Goal: Task Accomplishment & Management: Manage account settings

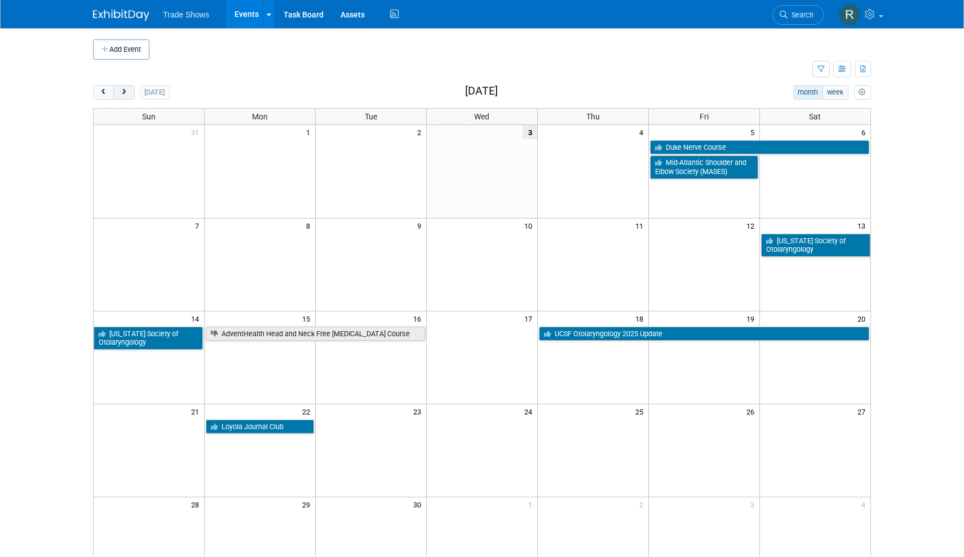
click at [124, 91] on span "next" at bounding box center [123, 92] width 8 height 7
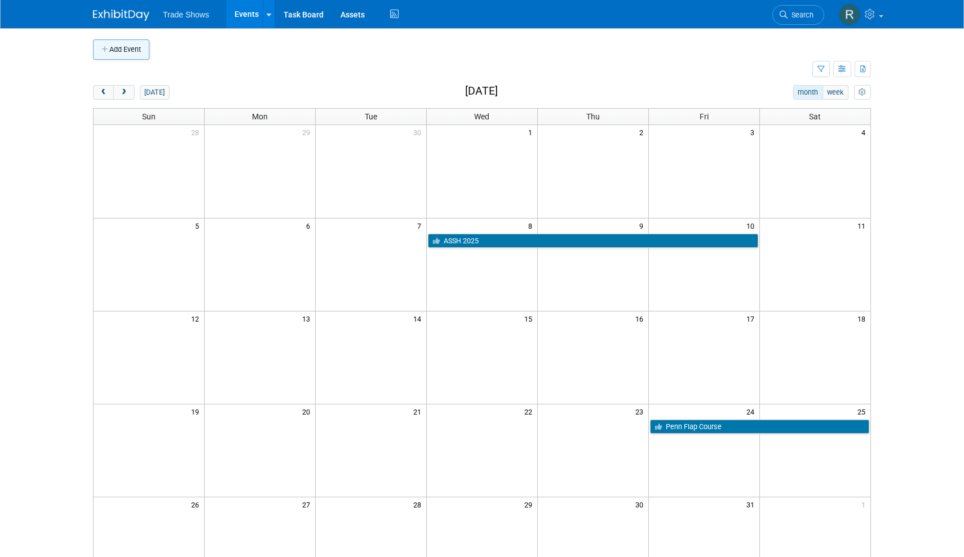
click at [133, 47] on button "Add Event" at bounding box center [121, 49] width 56 height 20
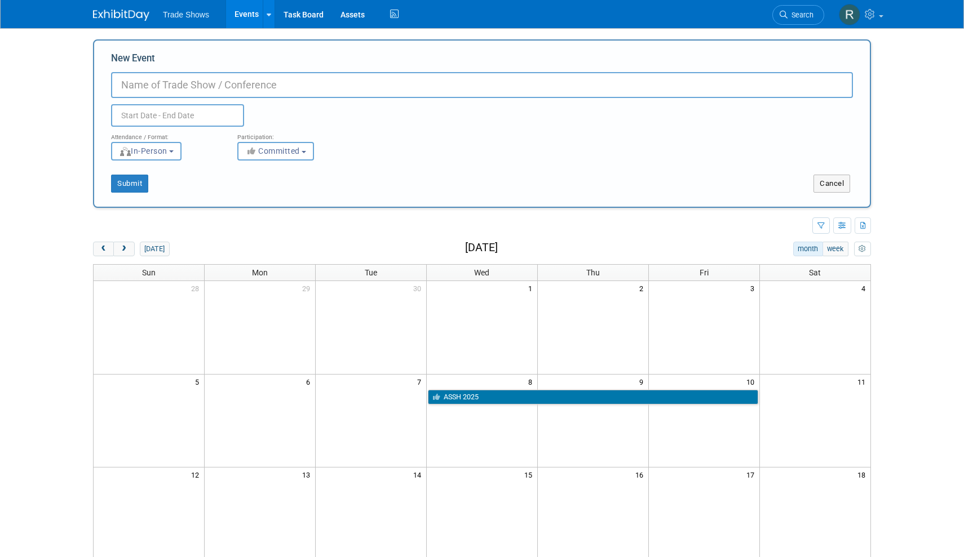
click at [168, 84] on input "New Event" at bounding box center [482, 85] width 742 height 26
paste input "FAR #53 - [GEOGRAPHIC_DATA] OMFS Educational Dinner"
click at [171, 84] on input "FAR #53 - [GEOGRAPHIC_DATA] OMFS Educational Dinner" at bounding box center [482, 85] width 742 height 26
type input "Brooklyn OMFS Educational Dinner"
click at [149, 125] on body "Trade Shows Events Add Event Bulk Upload Events Shareable Event Boards Recently…" at bounding box center [482, 278] width 964 height 557
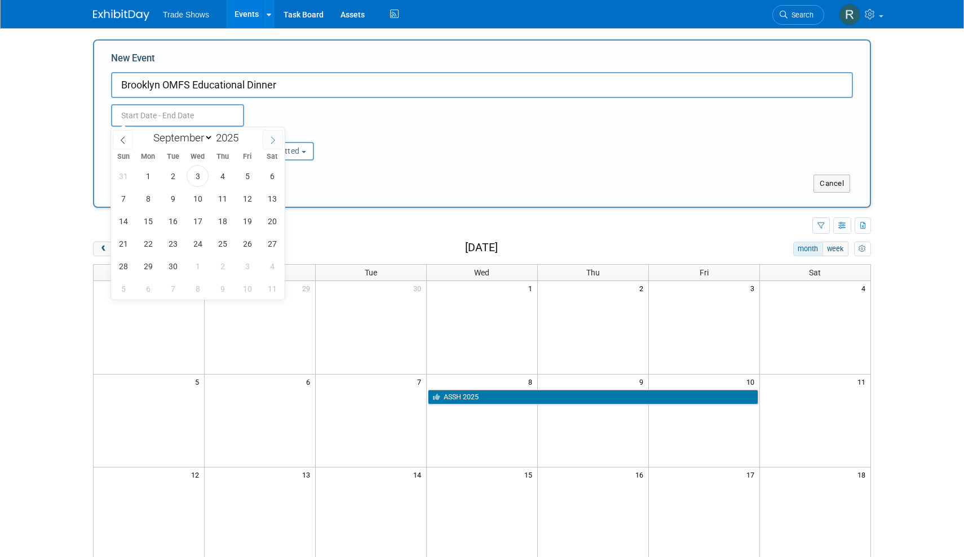
click at [266, 142] on span at bounding box center [273, 139] width 20 height 19
select select "9"
click at [225, 198] on span "9" at bounding box center [222, 199] width 22 height 22
click at [222, 196] on span "9" at bounding box center [222, 199] width 22 height 22
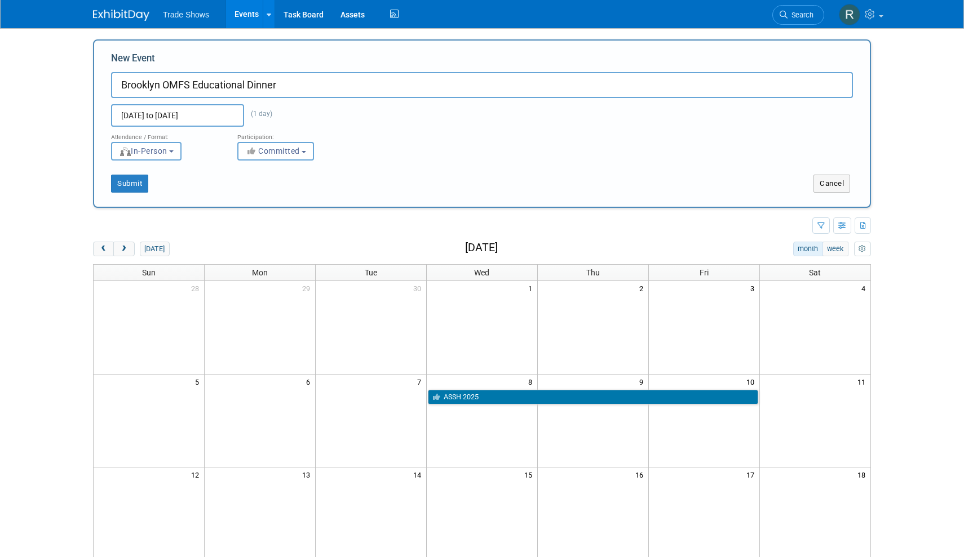
click at [225, 110] on input "[DATE] to [DATE]" at bounding box center [177, 115] width 133 height 23
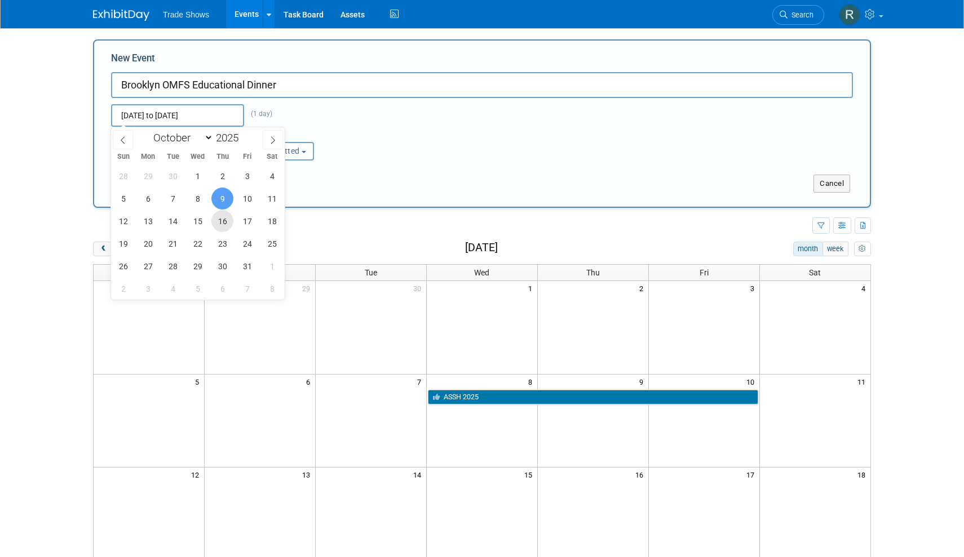
click at [220, 220] on span "16" at bounding box center [222, 221] width 22 height 22
type input "[DATE] to [DATE]"
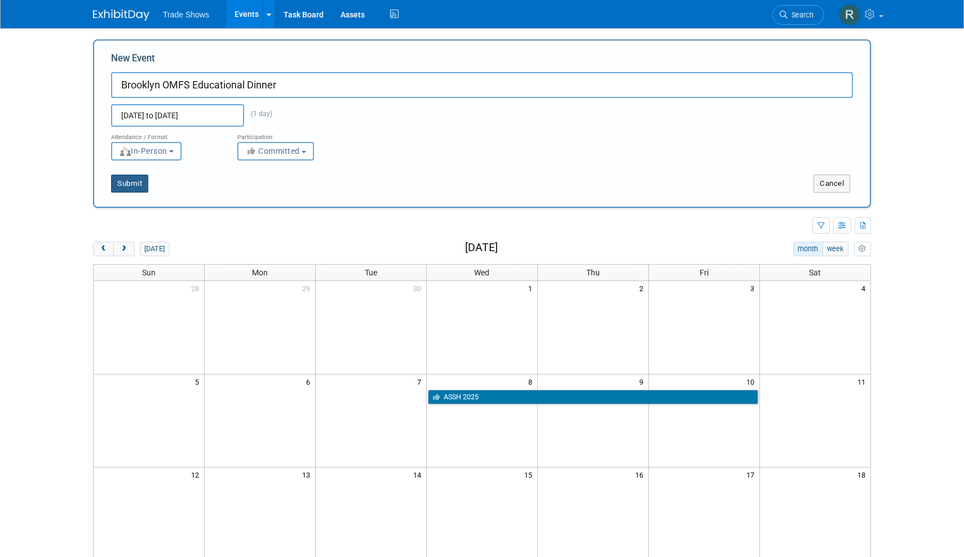
click at [129, 191] on button "Submit" at bounding box center [129, 184] width 37 height 18
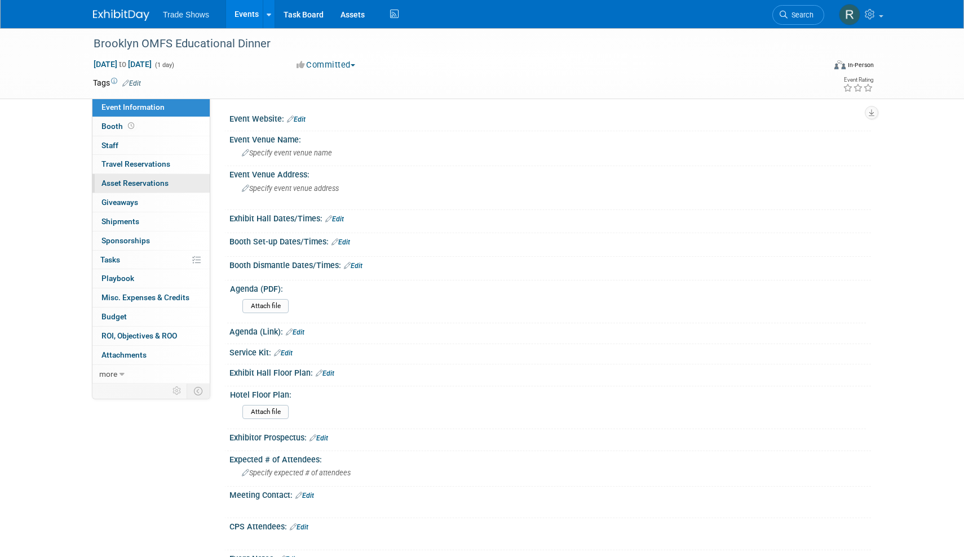
click at [131, 179] on span "Asset Reservations 0" at bounding box center [134, 183] width 67 height 9
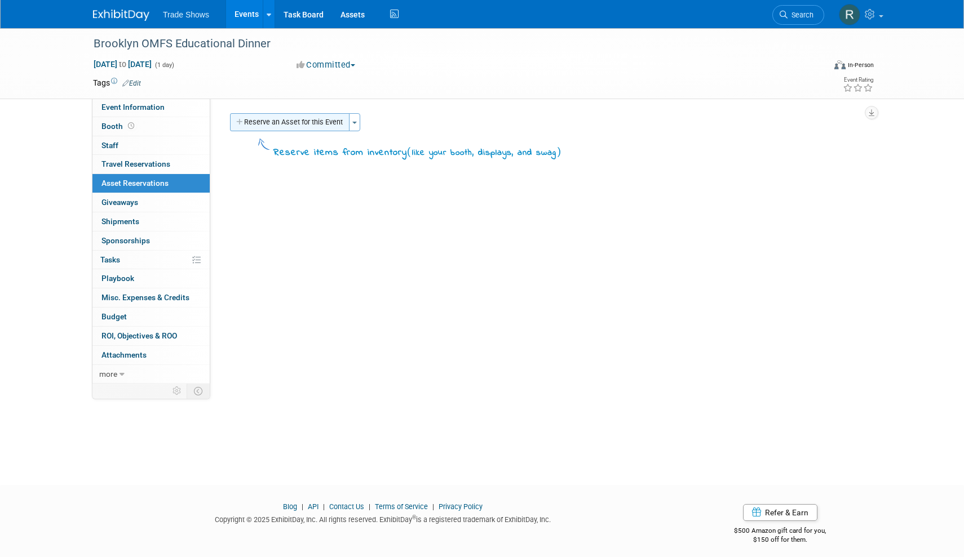
click at [270, 116] on button "Reserve an Asset for this Event" at bounding box center [289, 122] width 119 height 18
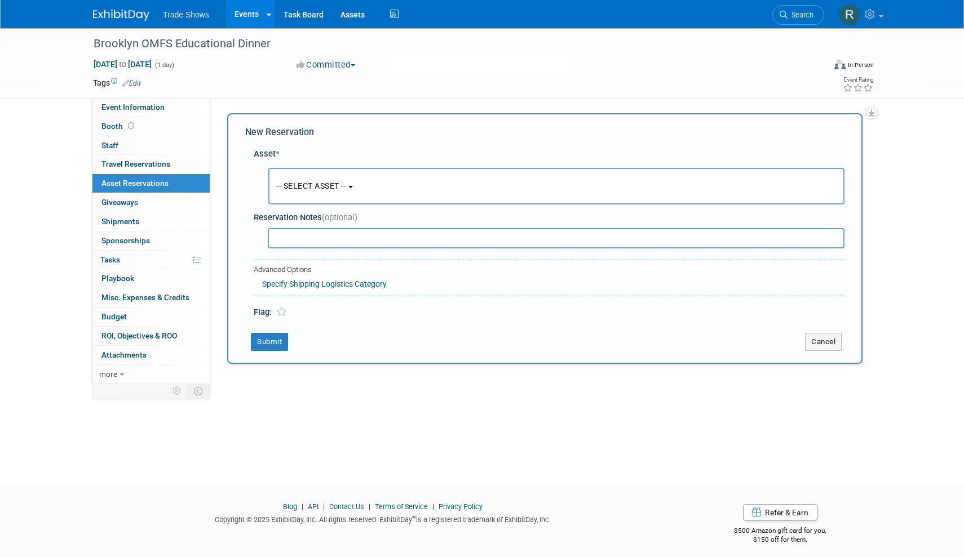
scroll to position [7, 0]
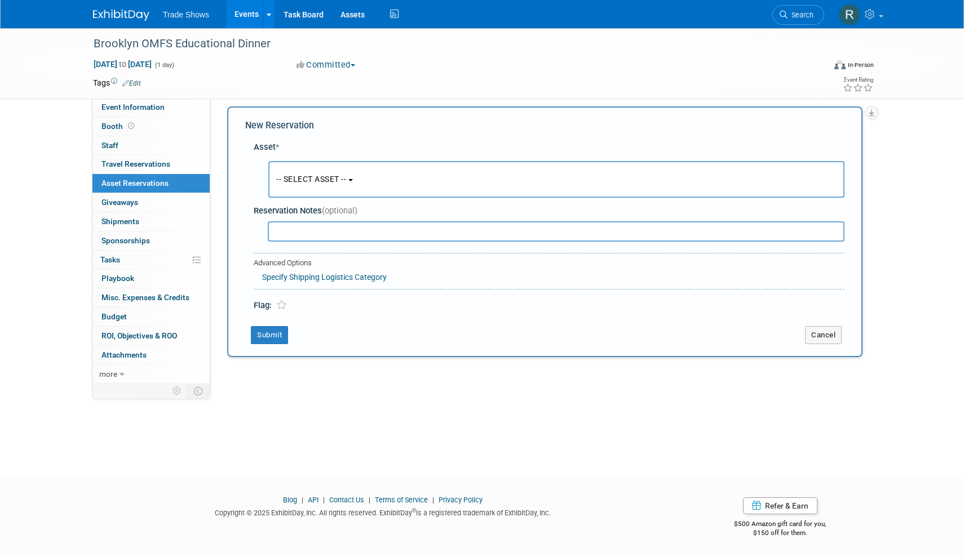
click at [310, 182] on span "-- SELECT ASSET --" at bounding box center [311, 179] width 70 height 9
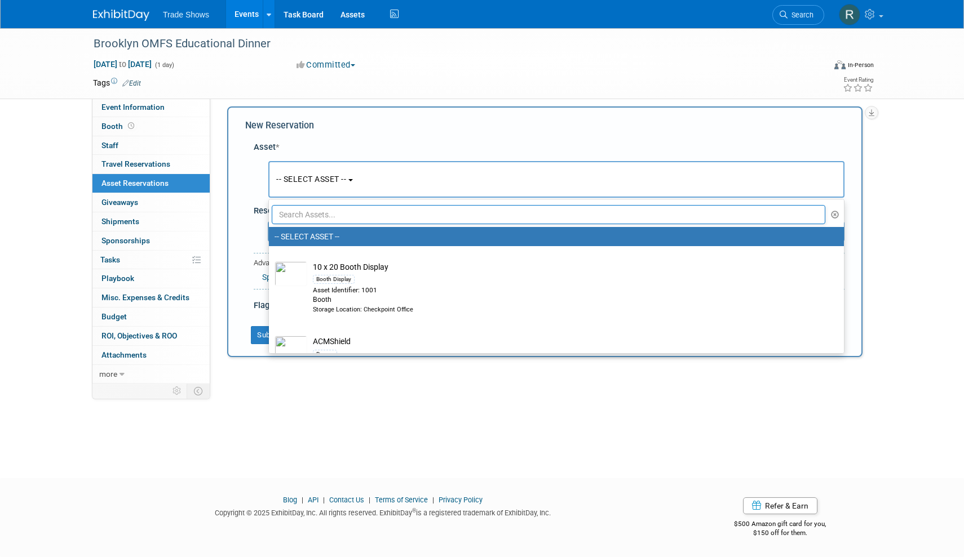
click at [320, 221] on input "text" at bounding box center [549, 214] width 554 height 19
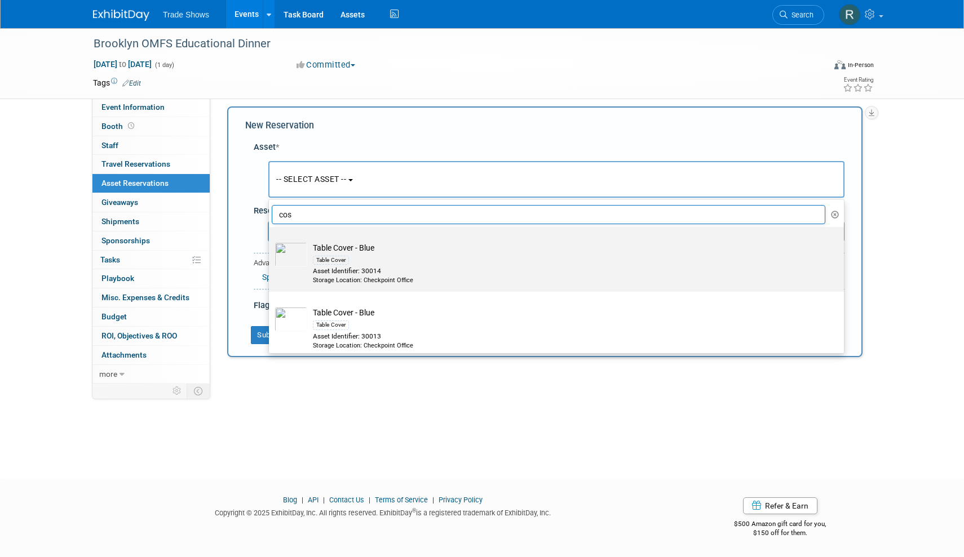
type input "cos"
click at [362, 258] on div "Table Cover" at bounding box center [567, 260] width 508 height 13
click at [271, 241] on input "Table Cover - Blue Table Cover Asset Identifier: 30014 Storage Location: Checkp…" at bounding box center [266, 236] width 7 height 7
select select "10714866"
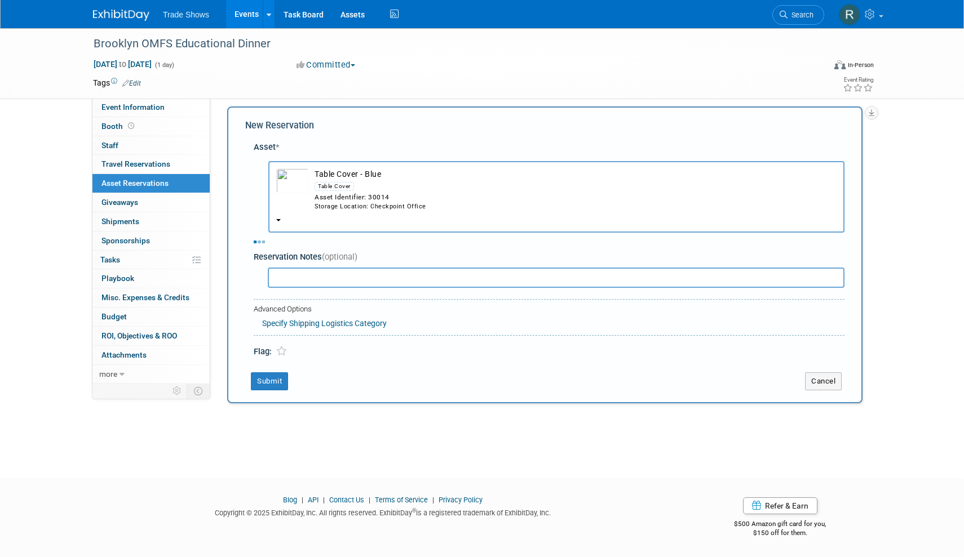
click at [365, 193] on div "Asset Identifier: 30014" at bounding box center [576, 198] width 522 height 10
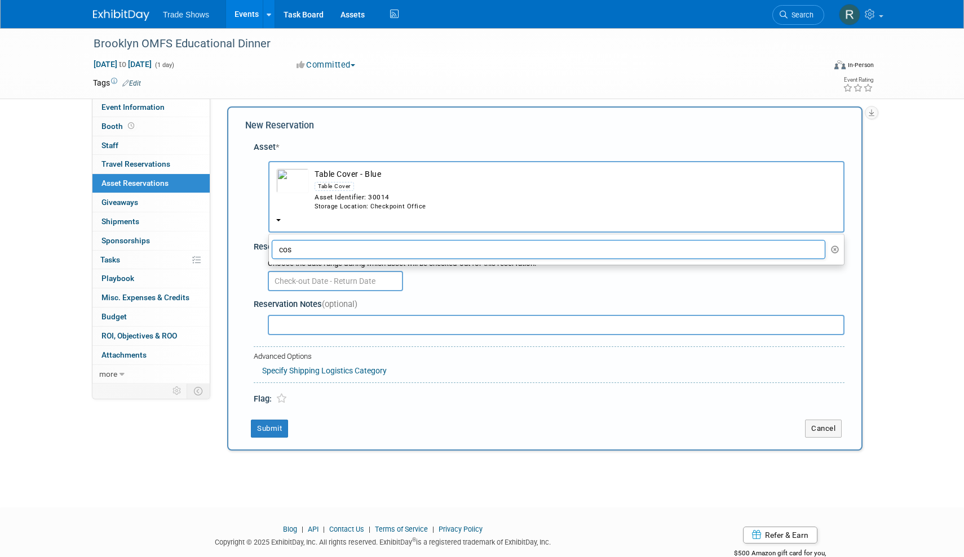
click at [360, 240] on input "cos" at bounding box center [549, 249] width 554 height 19
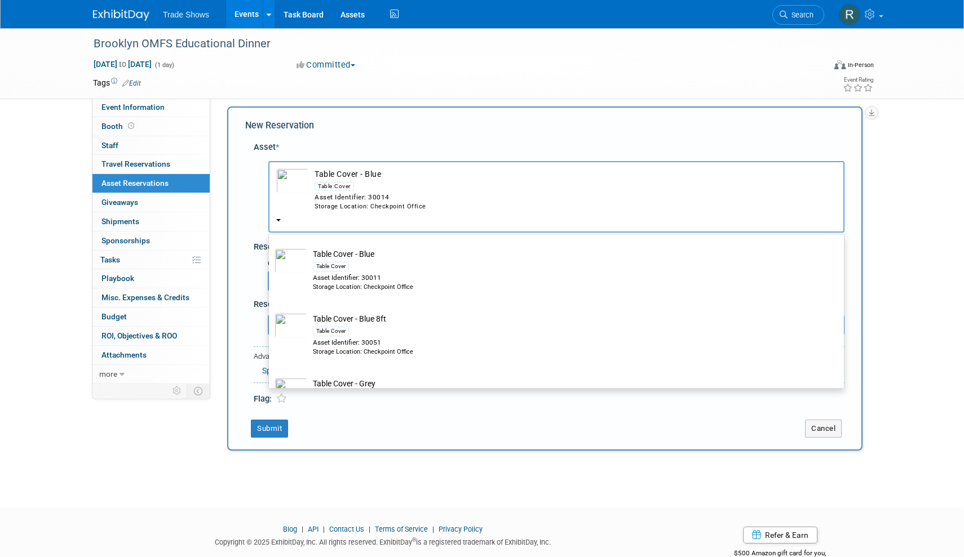
scroll to position [281, 0]
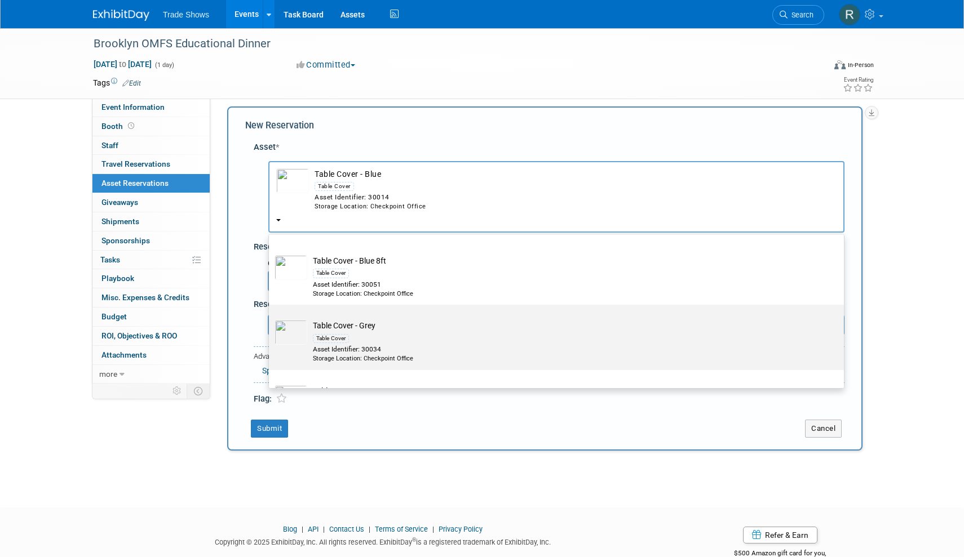
type input "cov"
click at [371, 331] on div "Table Cover" at bounding box center [567, 337] width 508 height 13
click at [271, 318] on input "Table Cover - Grey Table Cover Asset Identifier: 30034 Storage Location: Checkp…" at bounding box center [266, 314] width 7 height 7
select select "10716589"
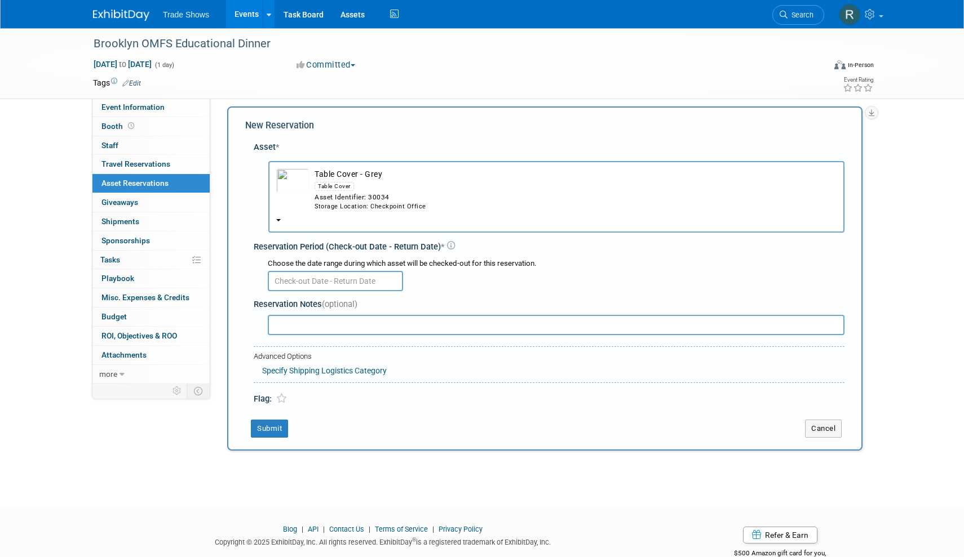
click at [354, 277] on div "Choose the date range during which asset will be checked-out for this reservati…" at bounding box center [551, 274] width 586 height 39
click at [342, 271] on input "text" at bounding box center [335, 281] width 135 height 20
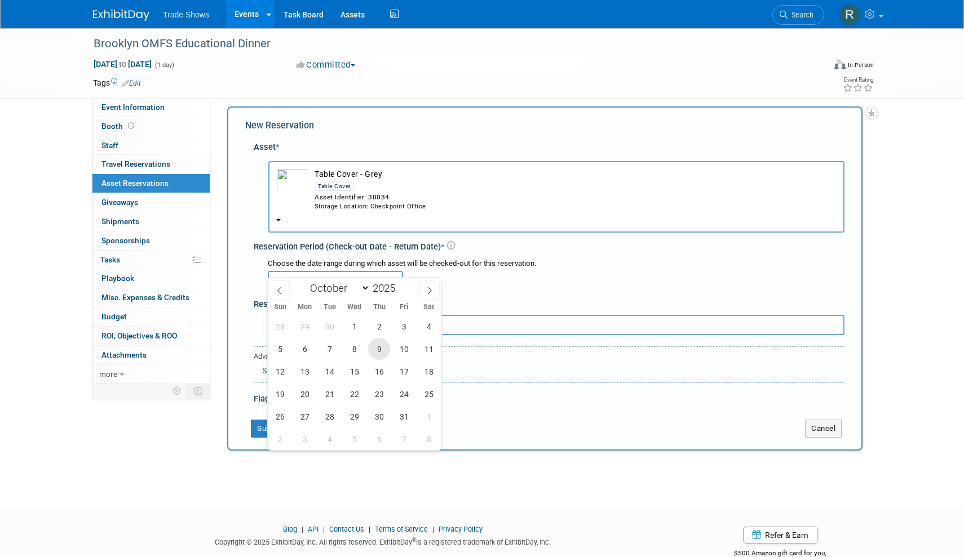
click at [383, 348] on span "9" at bounding box center [379, 349] width 22 height 22
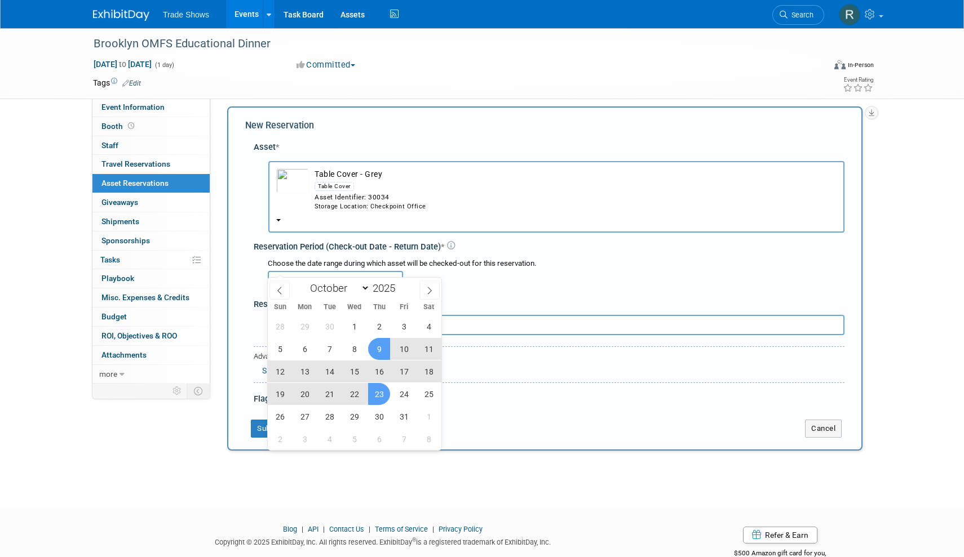
click at [382, 387] on span "23" at bounding box center [379, 394] width 22 height 22
type input "Oct 9, 2025 to Oct 23, 2025"
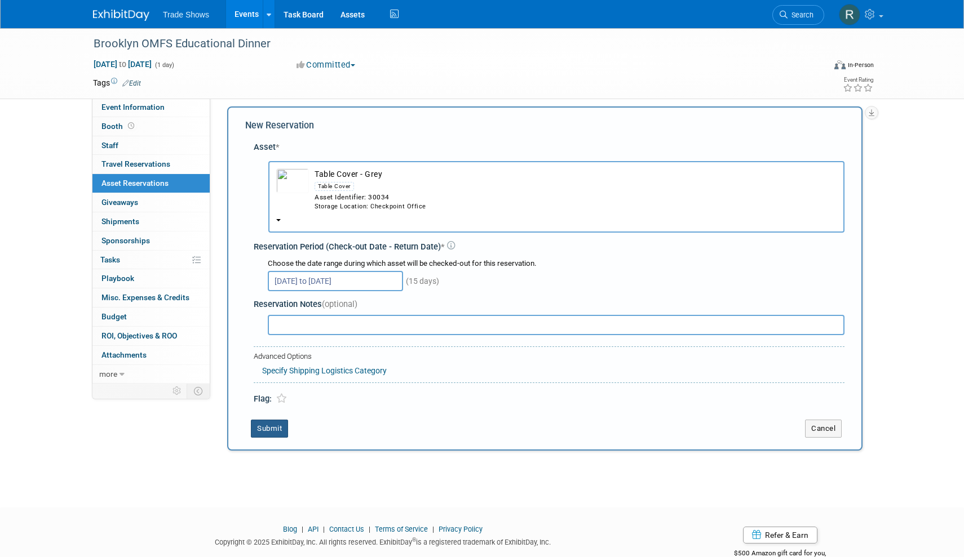
click at [276, 420] on button "Submit" at bounding box center [269, 429] width 37 height 18
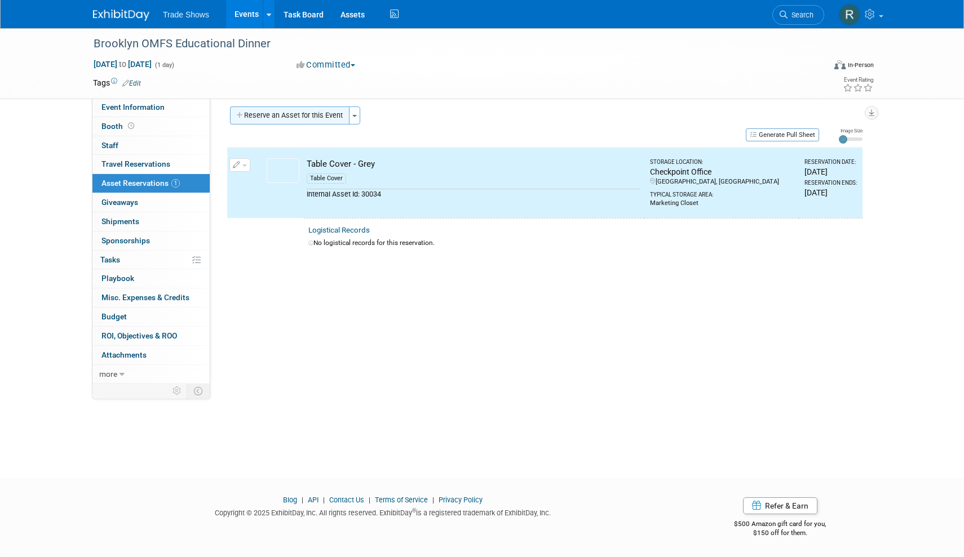
click at [306, 116] on button "Reserve an Asset for this Event" at bounding box center [289, 116] width 119 height 18
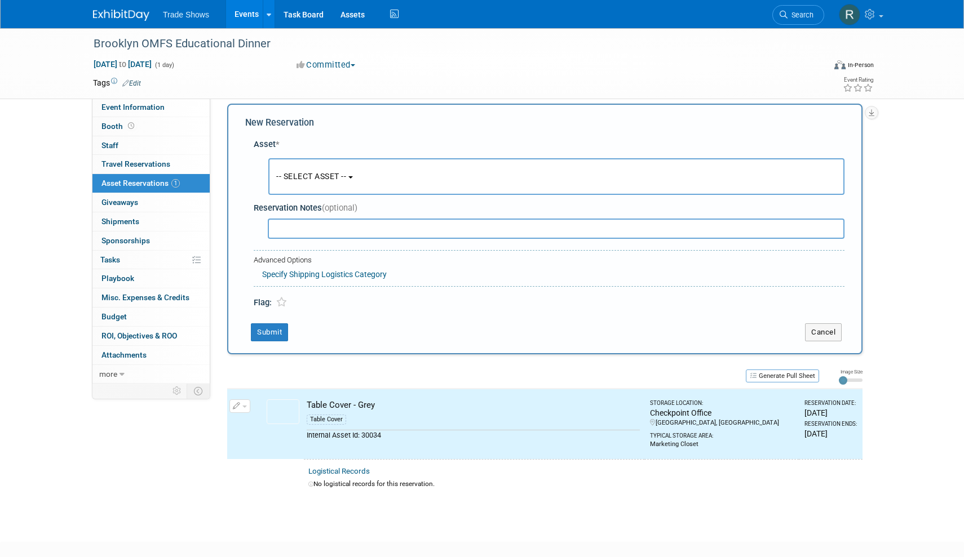
scroll to position [10, 0]
click at [303, 174] on span "-- SELECT ASSET --" at bounding box center [311, 175] width 70 height 9
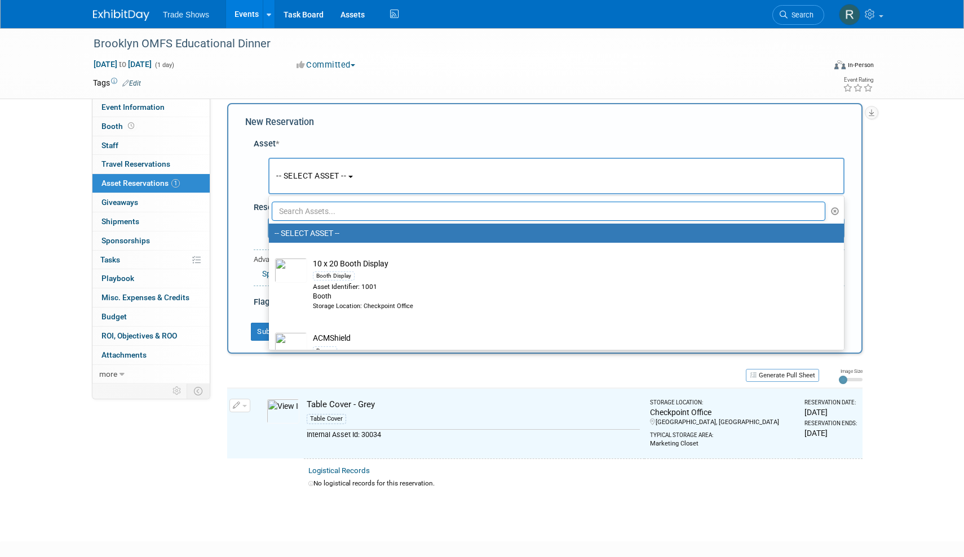
click at [317, 217] on input "text" at bounding box center [549, 211] width 554 height 19
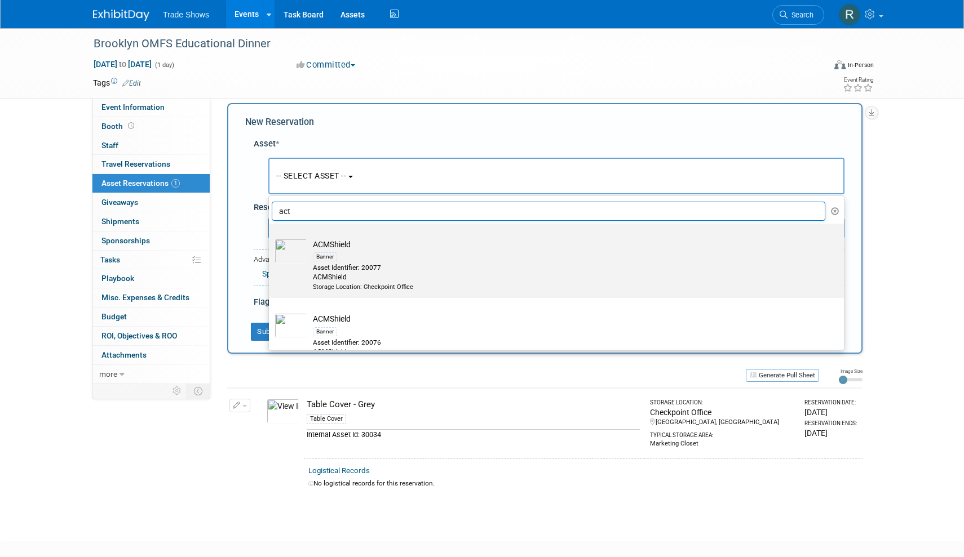
type input "act"
click at [340, 284] on div "Storage Location: Checkpoint Office" at bounding box center [567, 287] width 508 height 9
click at [271, 237] on input "ACMShield Banner Asset Identifier: 20077 ACMShield Storage Location: Checkpoint…" at bounding box center [266, 233] width 7 height 7
select select "10720345"
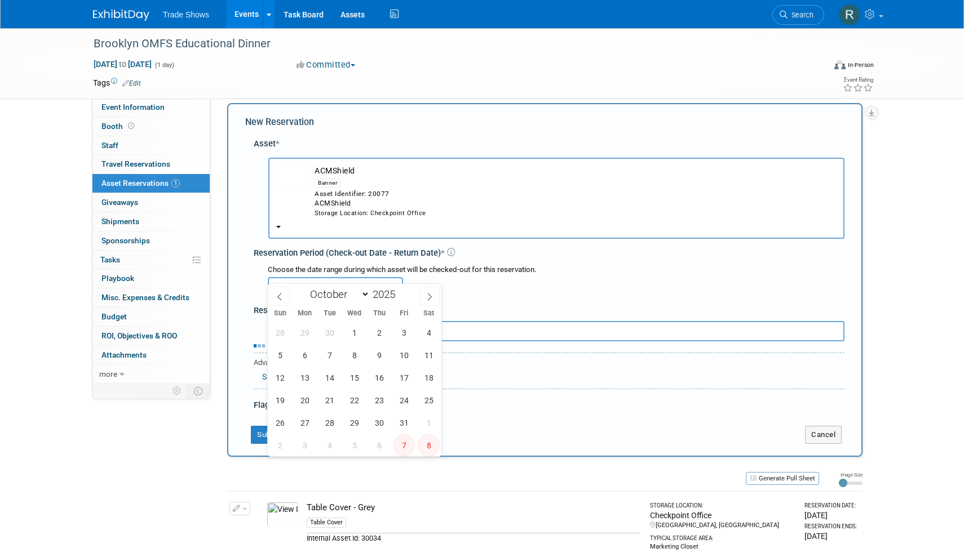
click at [340, 277] on input "text" at bounding box center [335, 287] width 135 height 20
click at [382, 355] on span "9" at bounding box center [379, 355] width 22 height 22
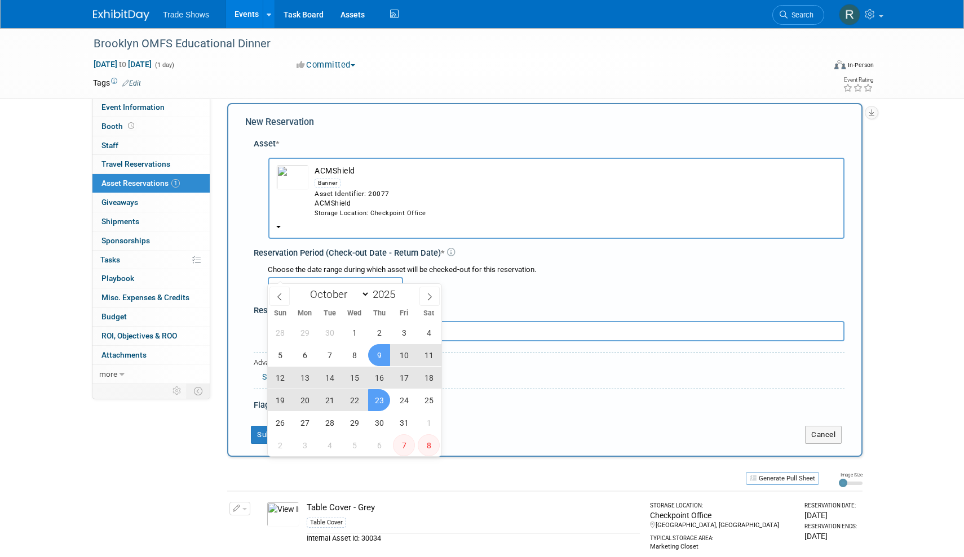
click at [380, 396] on span "23" at bounding box center [379, 400] width 22 height 22
type input "Oct 9, 2025 to Oct 23, 2025"
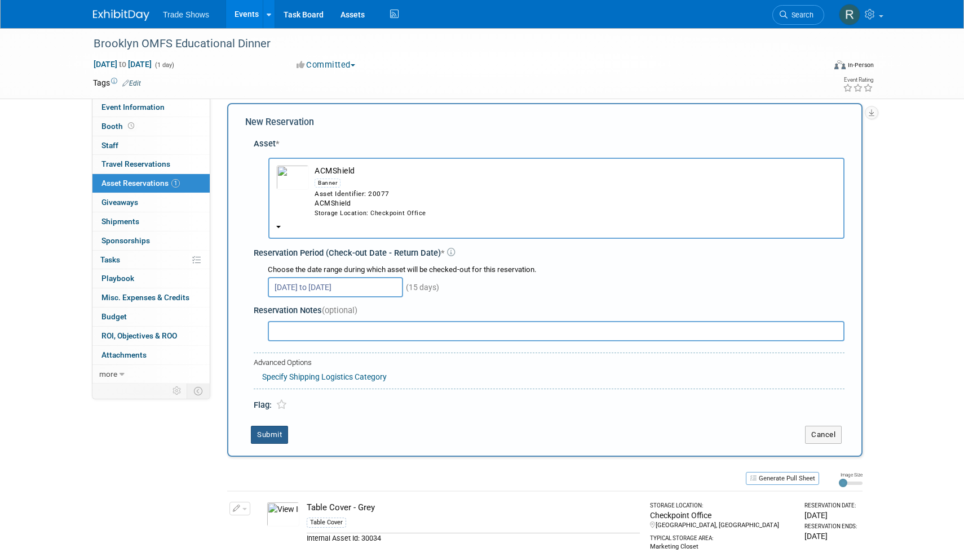
click at [272, 426] on button "Submit" at bounding box center [269, 435] width 37 height 18
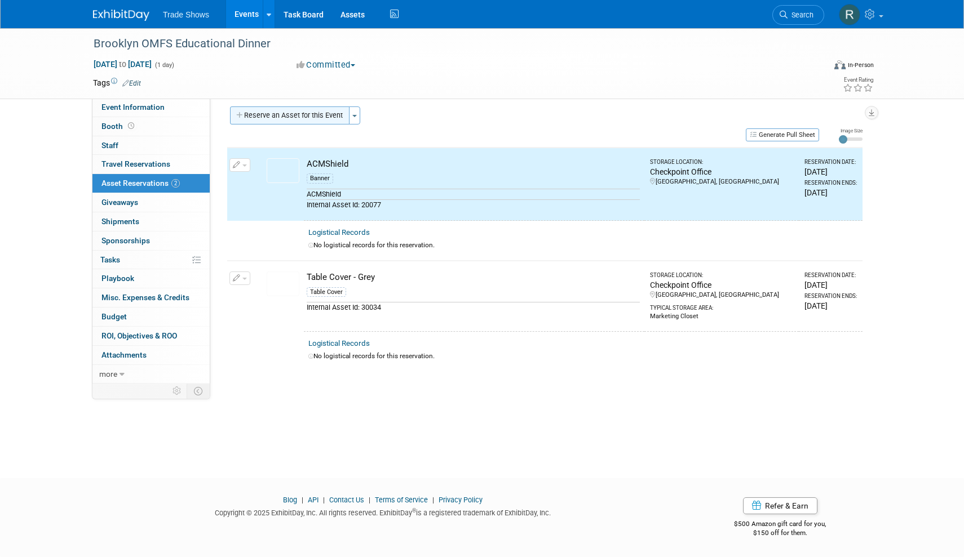
click at [310, 116] on button "Reserve an Asset for this Event" at bounding box center [289, 116] width 119 height 18
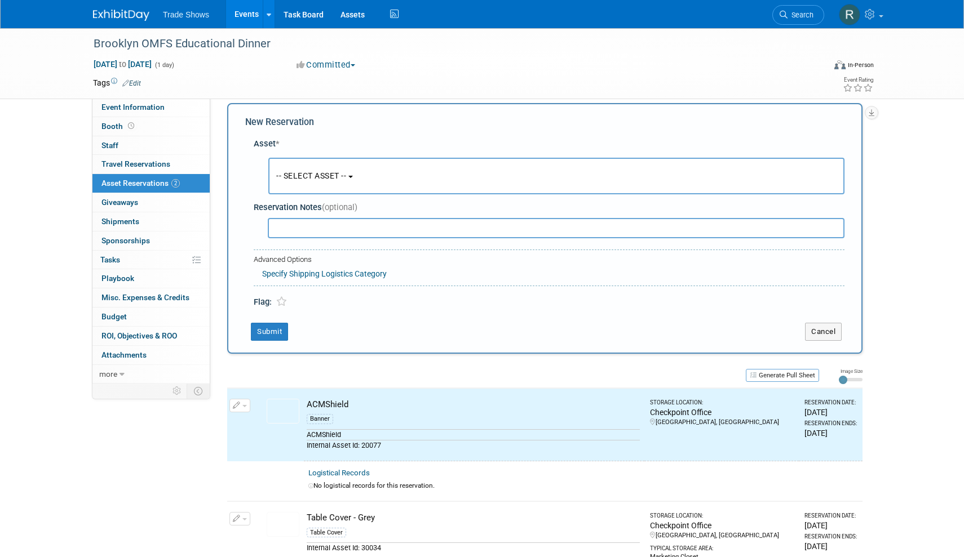
click at [302, 172] on span "-- SELECT ASSET --" at bounding box center [311, 175] width 70 height 9
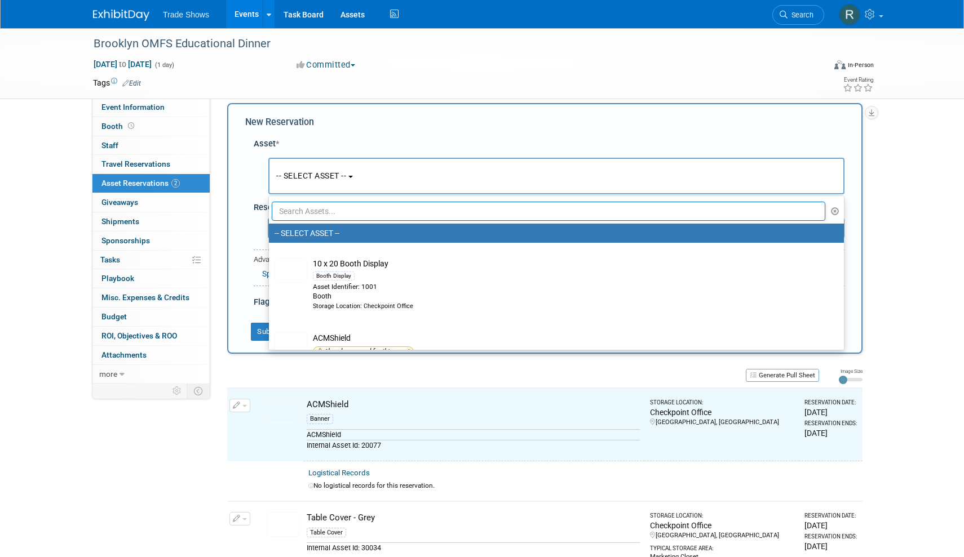
click at [307, 215] on input "text" at bounding box center [549, 211] width 554 height 19
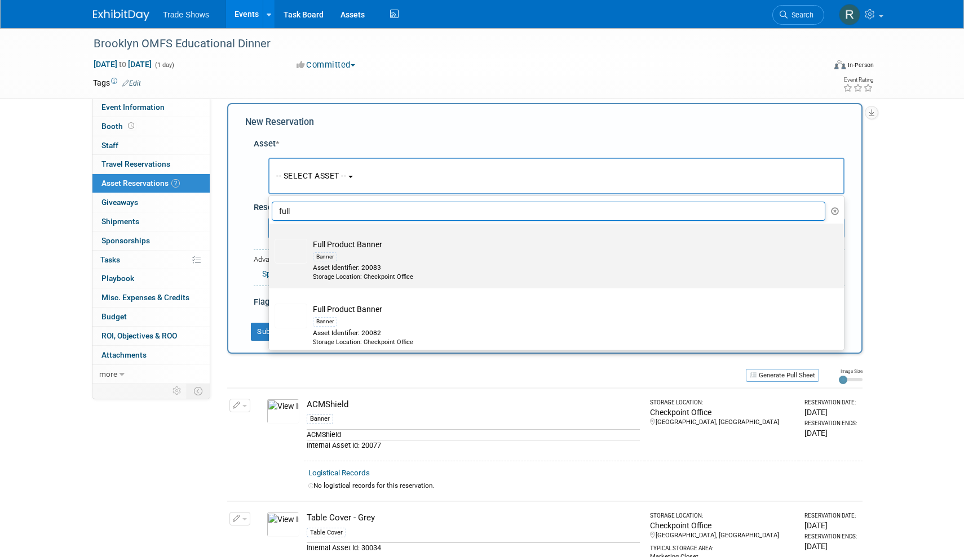
type input "full"
click at [366, 256] on div "Banner" at bounding box center [567, 256] width 508 height 13
click at [271, 237] on input "Full Product Banner Banner Asset Identifier: 20083 Storage Location: Checkpoint…" at bounding box center [266, 233] width 7 height 7
select select "10720320"
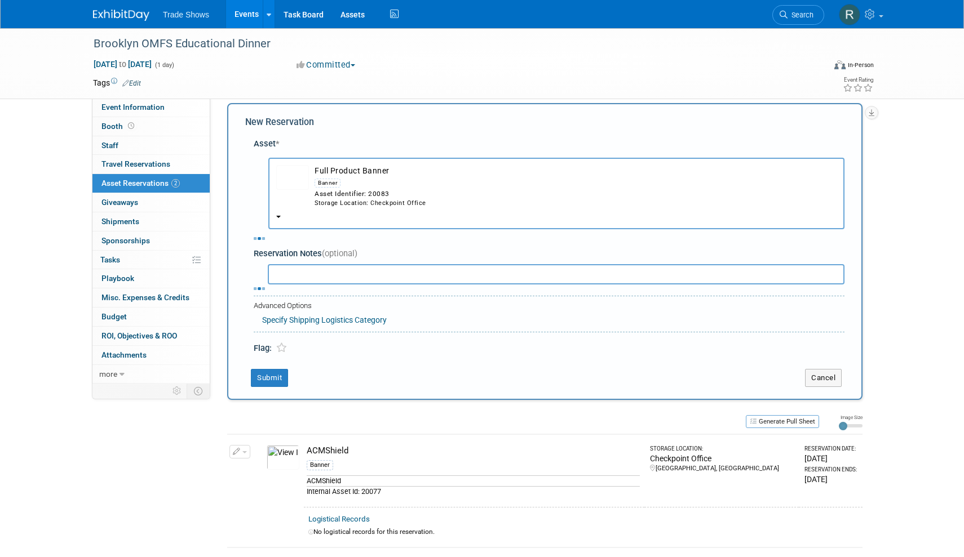
click at [341, 264] on input "text" at bounding box center [556, 274] width 577 height 20
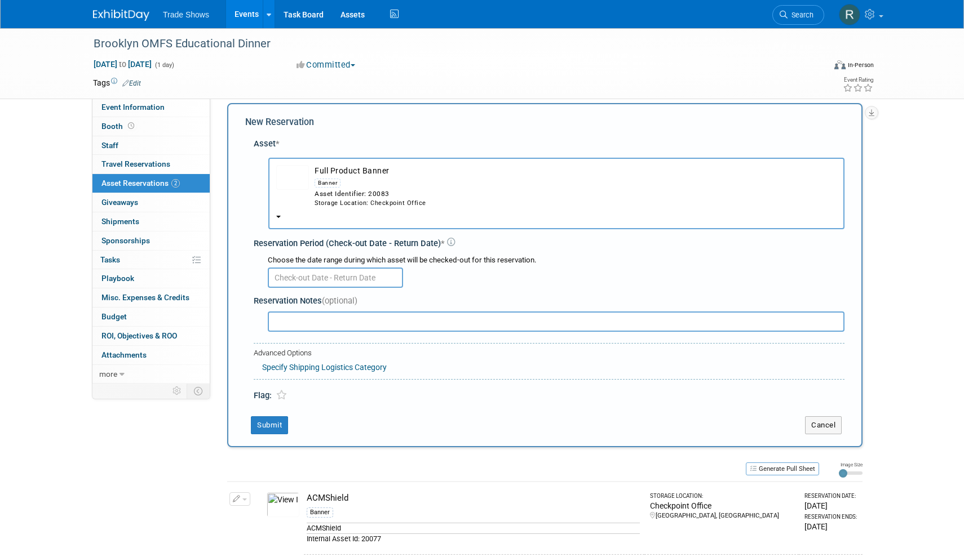
click at [318, 268] on input "text" at bounding box center [335, 278] width 135 height 20
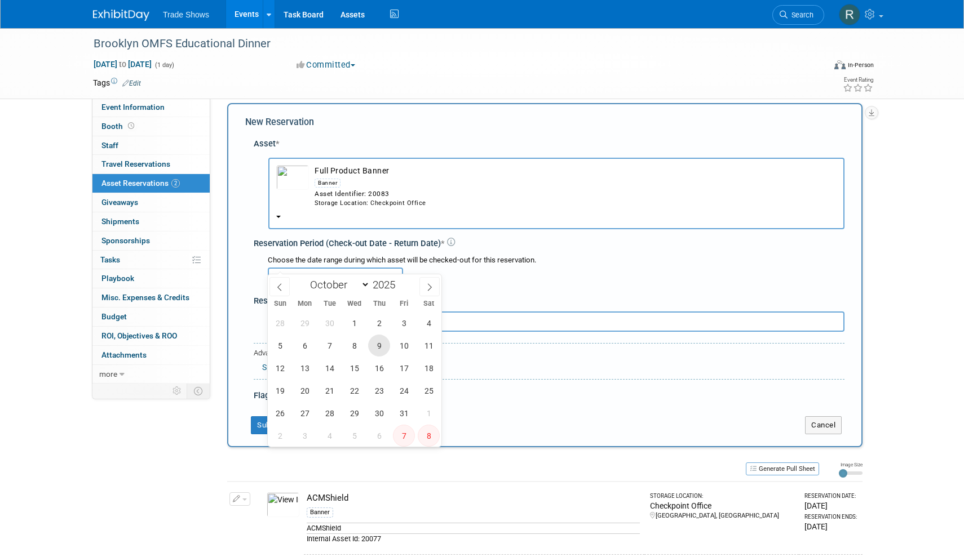
click at [380, 356] on span "9" at bounding box center [379, 346] width 22 height 22
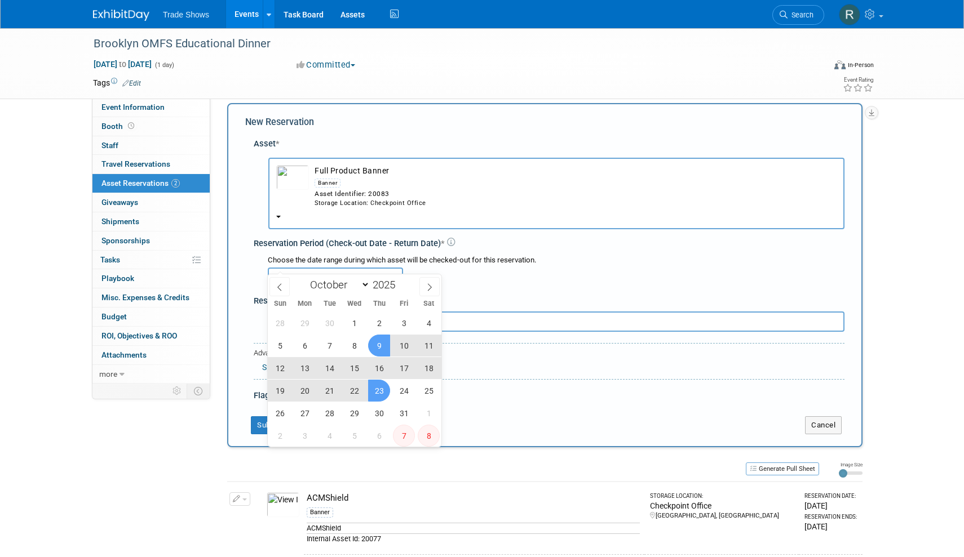
click at [380, 389] on span "23" at bounding box center [379, 391] width 22 height 22
type input "Oct 9, 2025 to Oct 23, 2025"
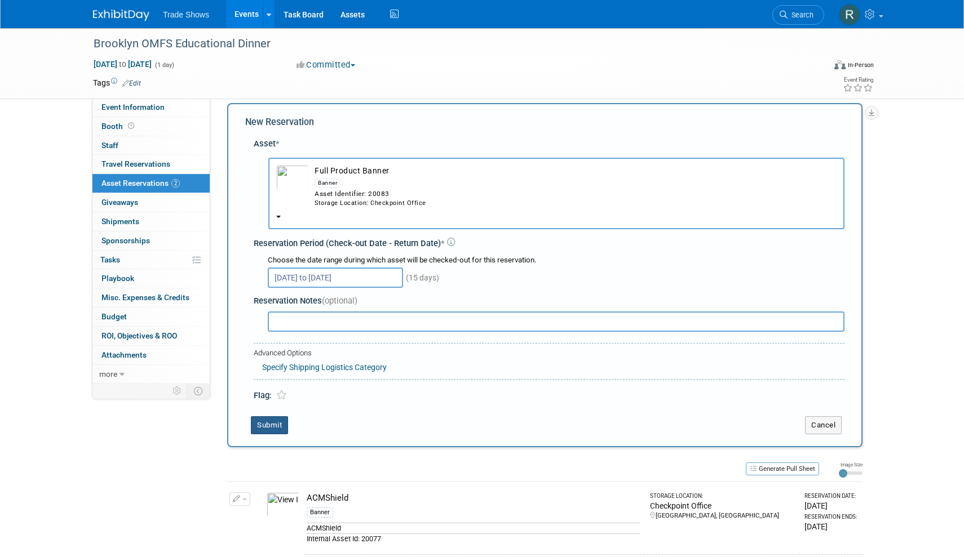
click at [273, 417] on button "Submit" at bounding box center [269, 426] width 37 height 18
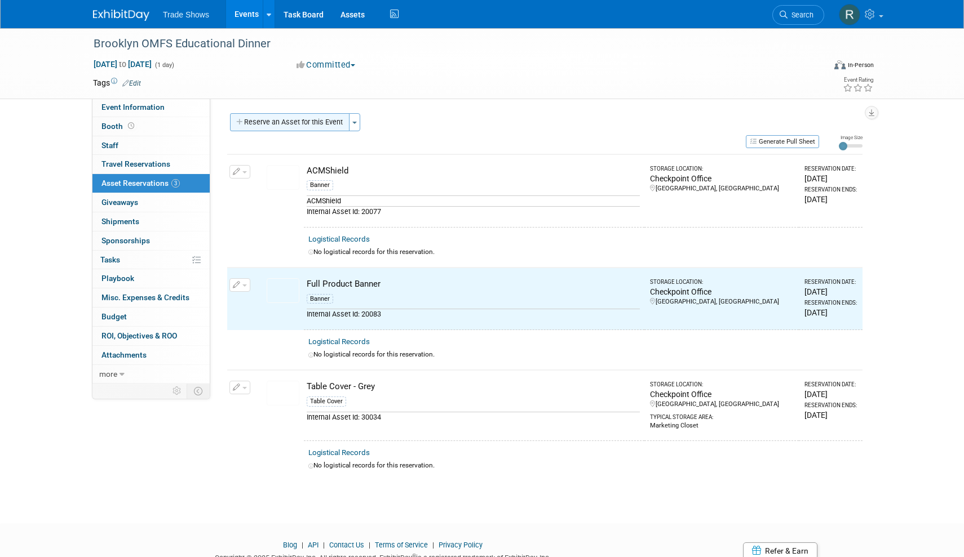
scroll to position [0, 0]
click at [315, 121] on button "Reserve an Asset for this Event" at bounding box center [289, 122] width 119 height 18
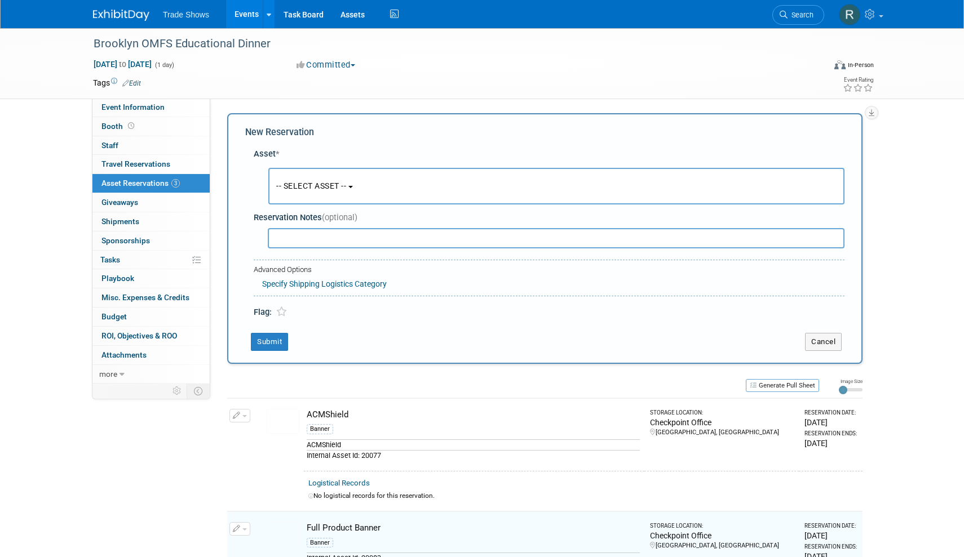
scroll to position [10, 0]
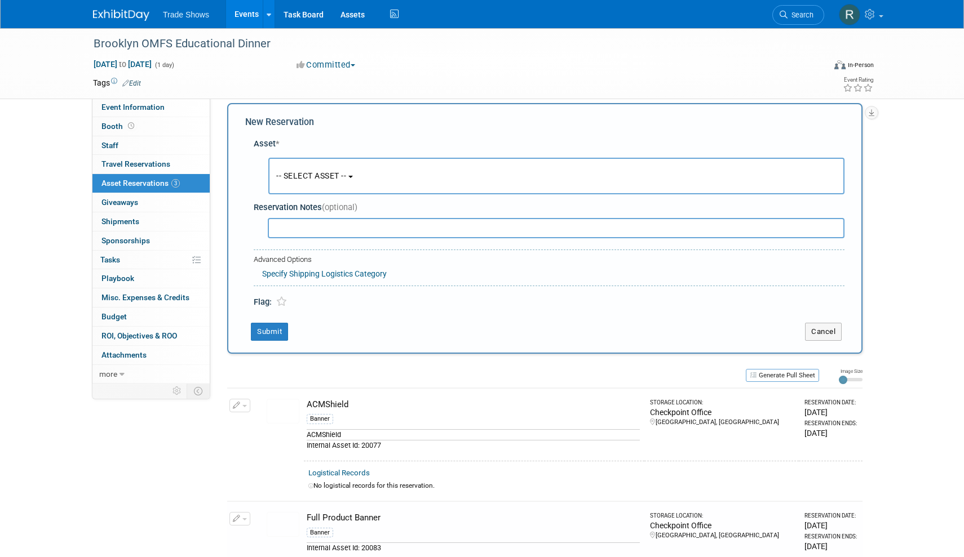
click at [305, 176] on span "-- SELECT ASSET --" at bounding box center [311, 175] width 70 height 9
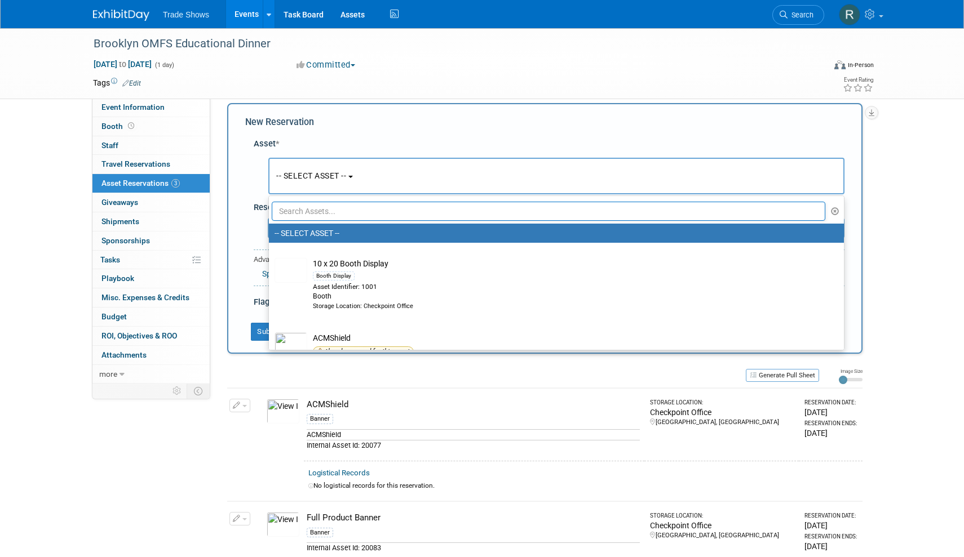
click at [305, 210] on input "text" at bounding box center [549, 211] width 554 height 19
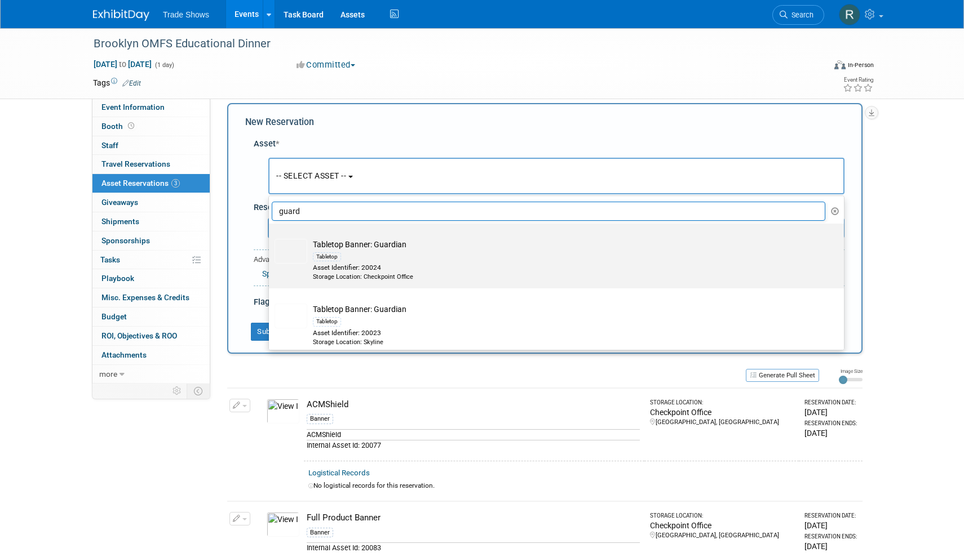
type input "guard"
click at [384, 263] on div "Asset Identifier: 20024" at bounding box center [567, 268] width 508 height 10
click at [271, 237] on input "Tabletop Banner: Guardian Tabletop Asset Identifier: 20024 Storage Location: Ch…" at bounding box center [266, 233] width 7 height 7
select select "10715215"
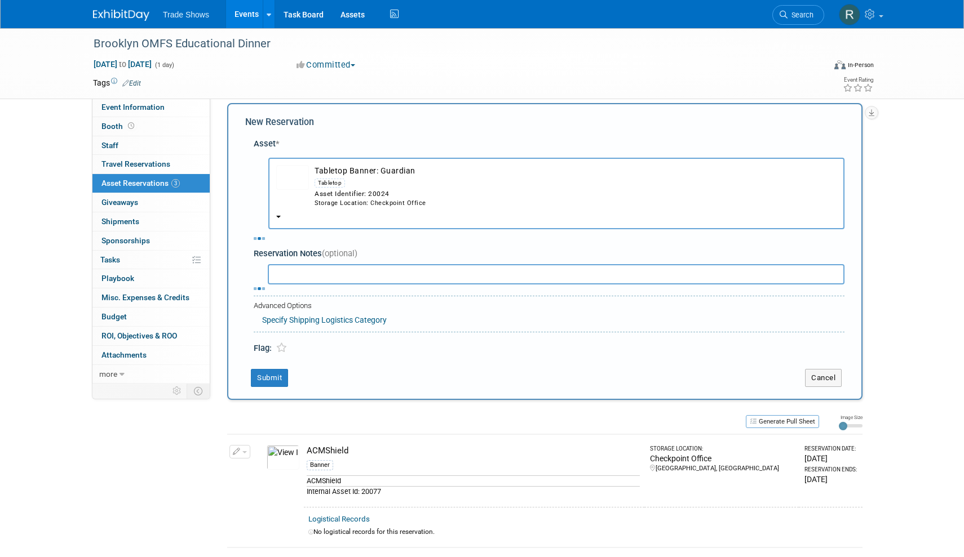
select select "9"
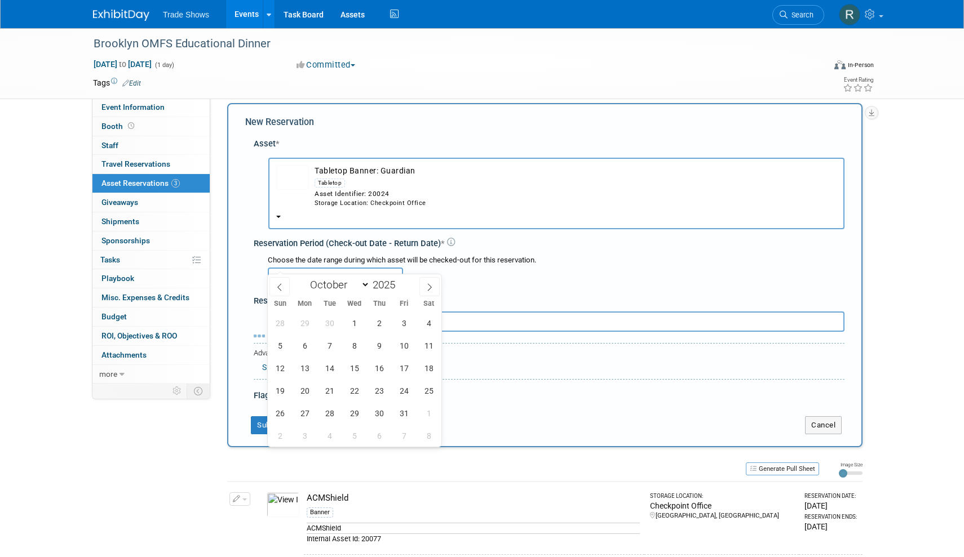
click at [339, 268] on input "text" at bounding box center [335, 278] width 135 height 20
click at [377, 348] on span "9" at bounding box center [379, 346] width 22 height 22
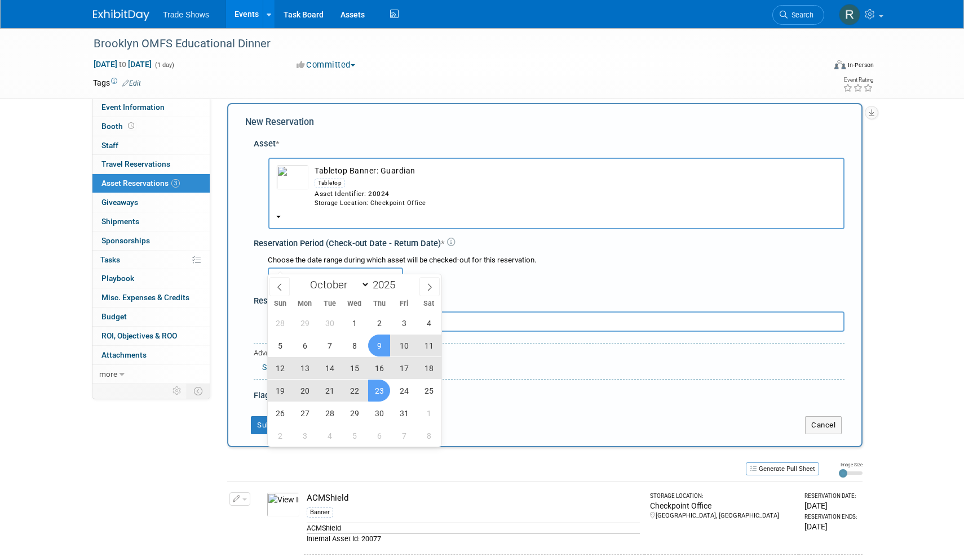
click at [381, 396] on span "23" at bounding box center [379, 391] width 22 height 22
type input "Oct 9, 2025 to Oct 23, 2025"
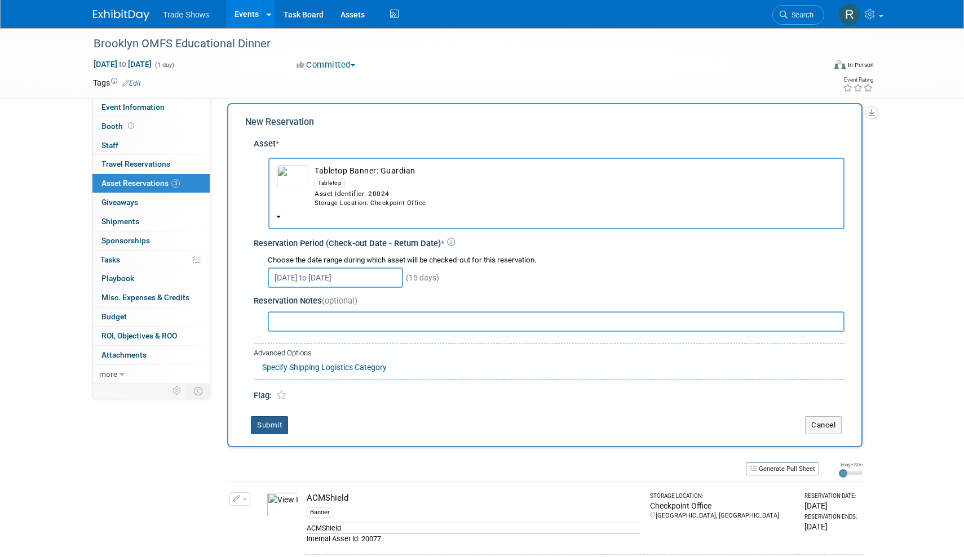
click at [277, 417] on button "Submit" at bounding box center [269, 426] width 37 height 18
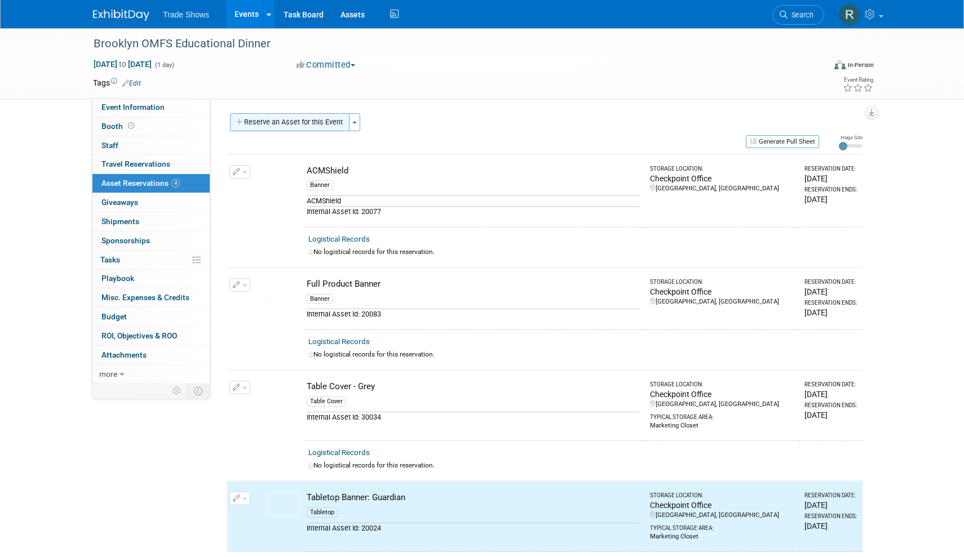
scroll to position [-1, 0]
click at [283, 131] on button "Reserve an Asset for this Event" at bounding box center [289, 122] width 119 height 18
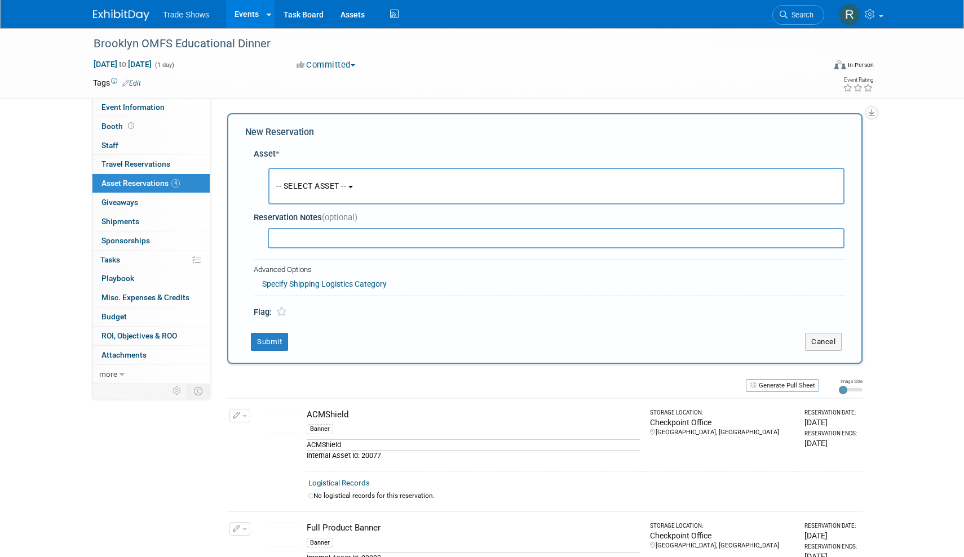
scroll to position [10, 0]
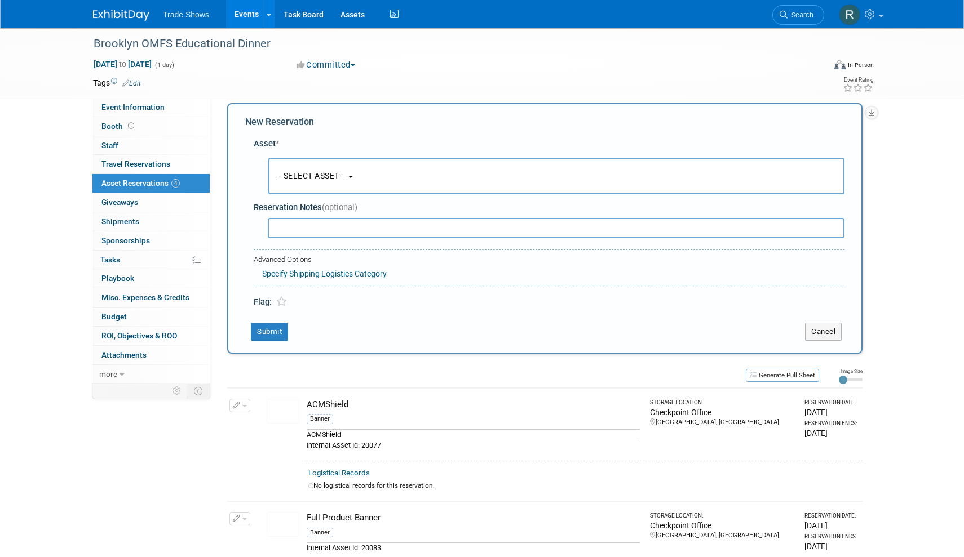
click at [313, 167] on button "-- SELECT ASSET --" at bounding box center [556, 176] width 576 height 37
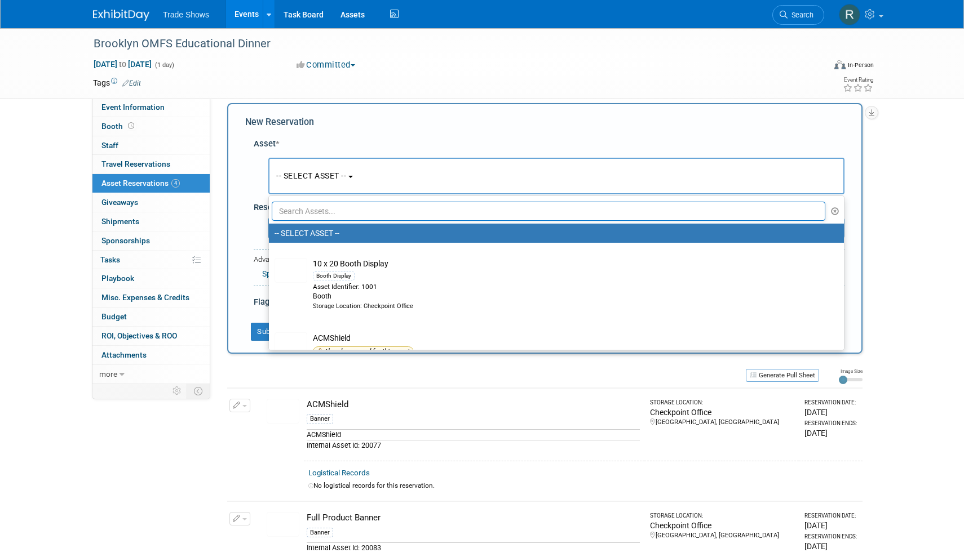
click at [313, 211] on input "text" at bounding box center [549, 211] width 554 height 19
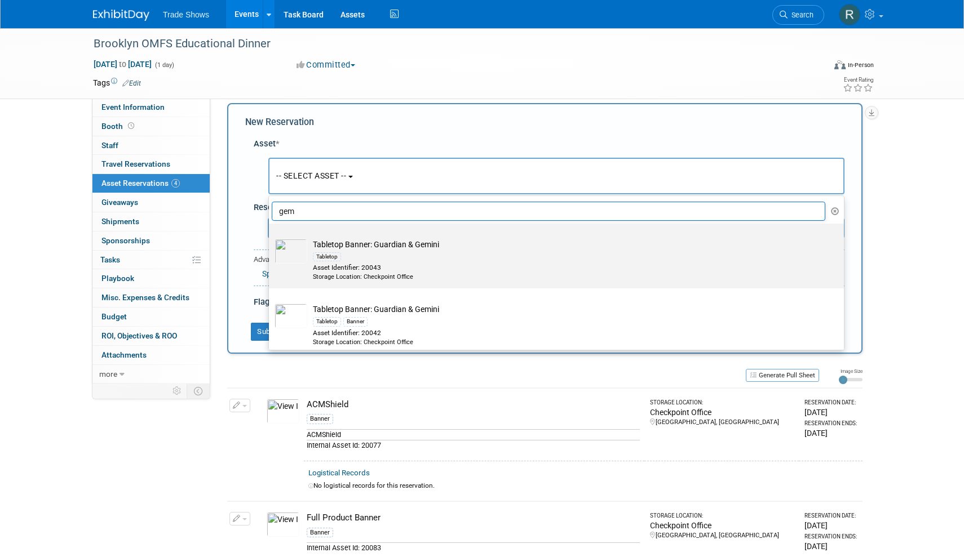
type input "gem"
click at [371, 263] on div "Asset Identifier: 20043" at bounding box center [567, 268] width 508 height 10
click at [271, 237] on input "Tabletop Banner: Guardian & Gemini Tabletop Asset Identifier: 20043 Storage Loc…" at bounding box center [266, 233] width 7 height 7
select select "10714856"
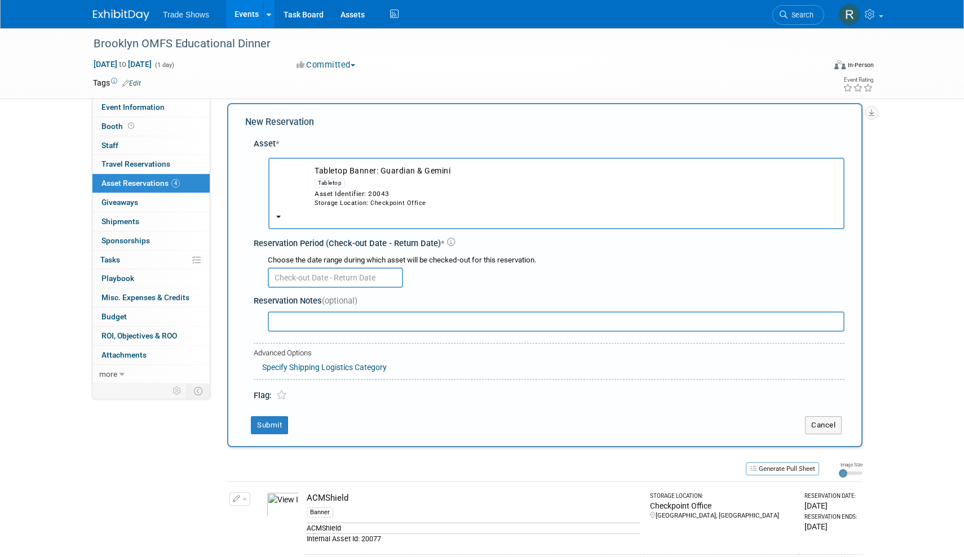
click at [339, 255] on div "Choose the date range during which asset will be checked-out for this reservati…" at bounding box center [556, 260] width 577 height 11
click at [339, 268] on input "text" at bounding box center [335, 278] width 135 height 20
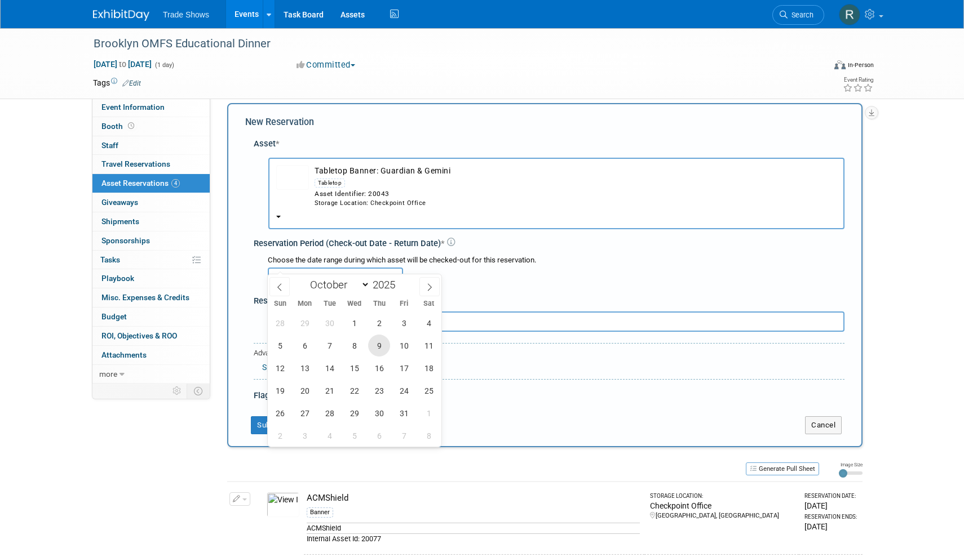
click at [379, 342] on span "9" at bounding box center [379, 346] width 22 height 22
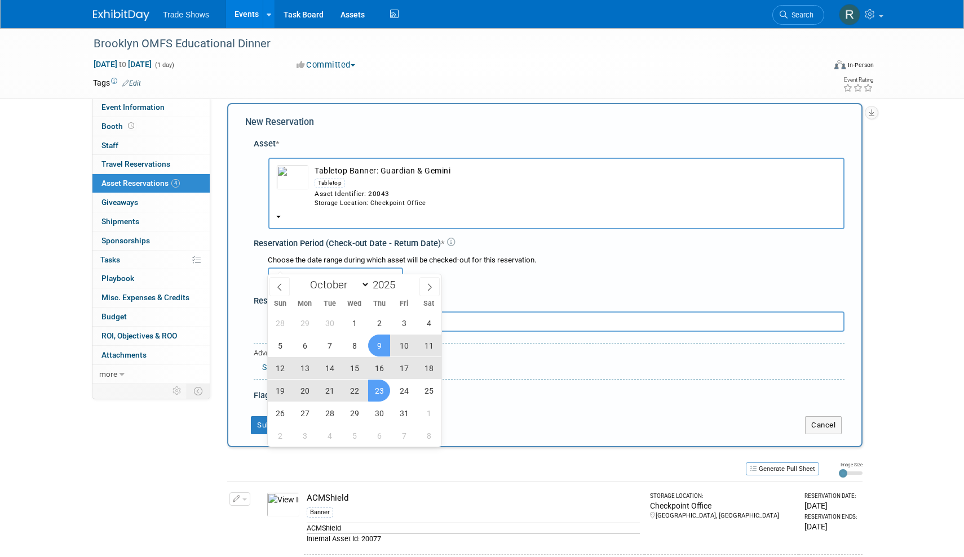
click at [379, 402] on div "28 29 30 1 2 3 4 5 6 7 8 9 10 11 12 13 14 15 16 17 18 19 20 21 22 23 24 25 26 2…" at bounding box center [355, 379] width 174 height 135
click at [379, 389] on span "23" at bounding box center [379, 391] width 22 height 22
type input "Oct 9, 2025 to Oct 23, 2025"
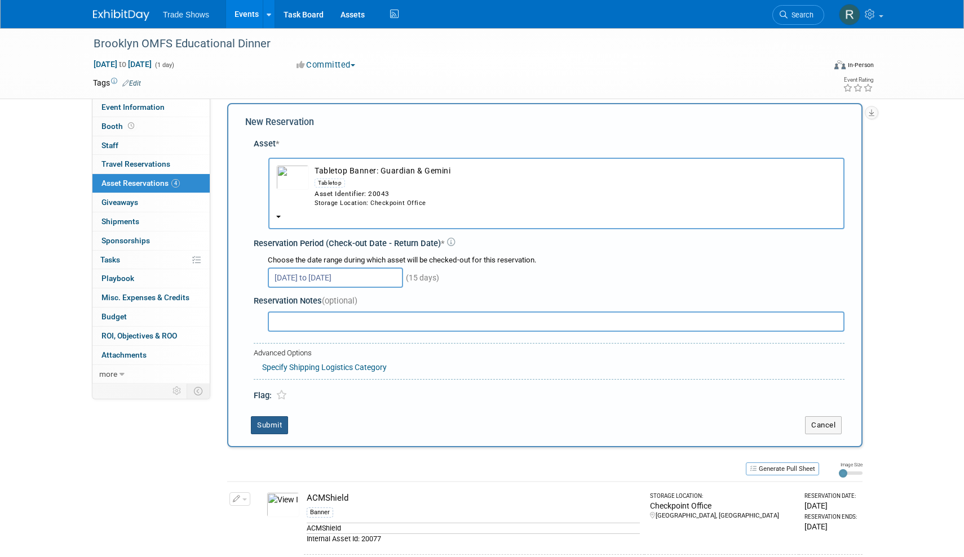
click at [276, 417] on button "Submit" at bounding box center [269, 426] width 37 height 18
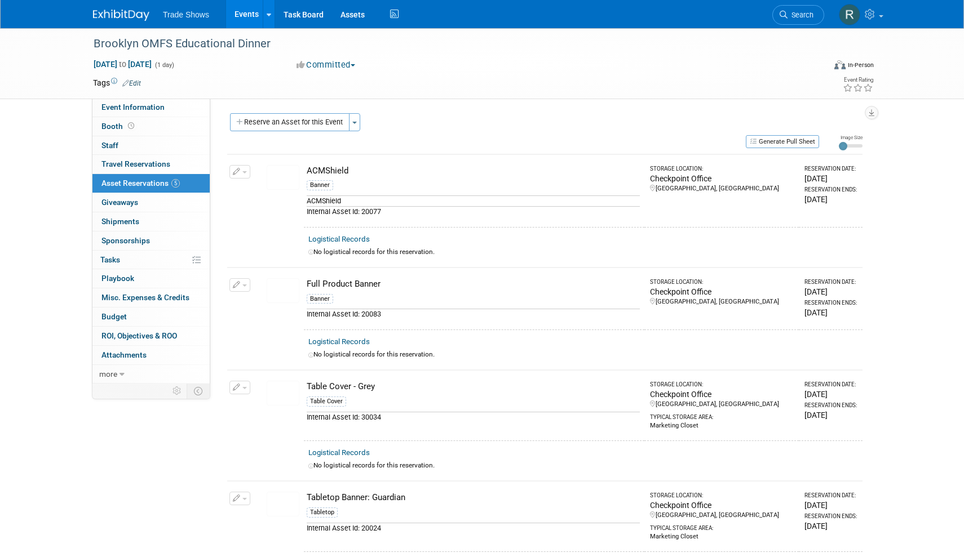
scroll to position [0, 0]
click at [441, 78] on td at bounding box center [441, 82] width 600 height 11
click at [234, 178] on td "Change Reservation Manage Logistical Records" at bounding box center [240, 190] width 26 height 73
click at [245, 165] on button "button" at bounding box center [239, 172] width 21 height 14
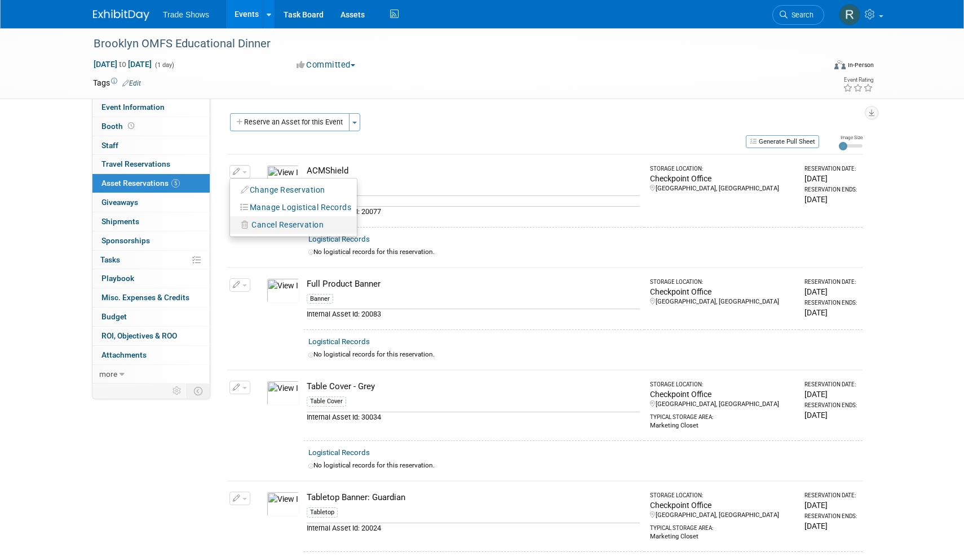
click at [280, 232] on li "Cancel Reservation" at bounding box center [293, 224] width 127 height 17
click at [240, 170] on button "button" at bounding box center [239, 172] width 21 height 14
click at [276, 223] on span "Cancel Reservation" at bounding box center [287, 224] width 72 height 9
click at [370, 228] on link "Yes" at bounding box center [370, 234] width 33 height 18
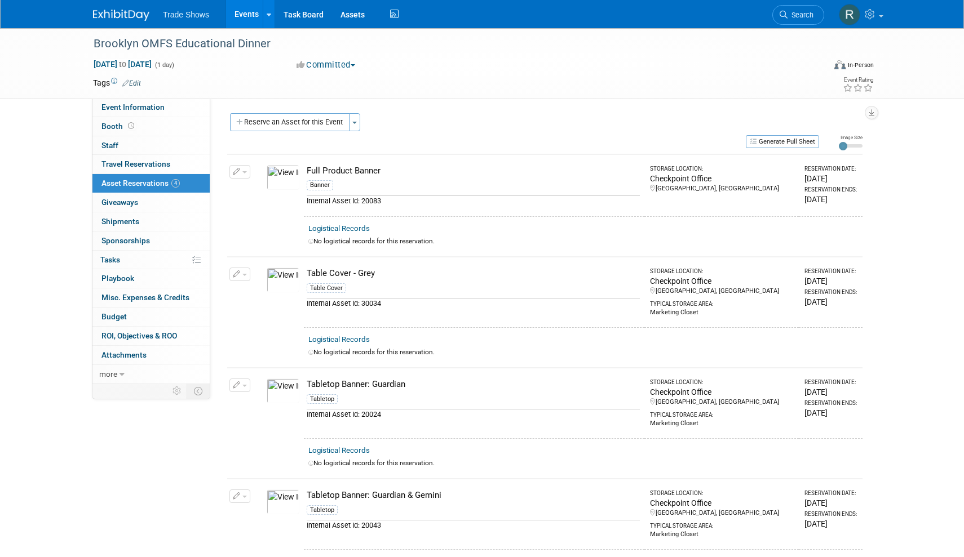
click at [246, 171] on span "button" at bounding box center [244, 172] width 5 height 2
click at [244, 167] on button "button" at bounding box center [239, 172] width 21 height 14
click at [239, 271] on icon "button" at bounding box center [237, 274] width 8 height 7
click at [269, 323] on span "Cancel Reservation" at bounding box center [287, 327] width 72 height 9
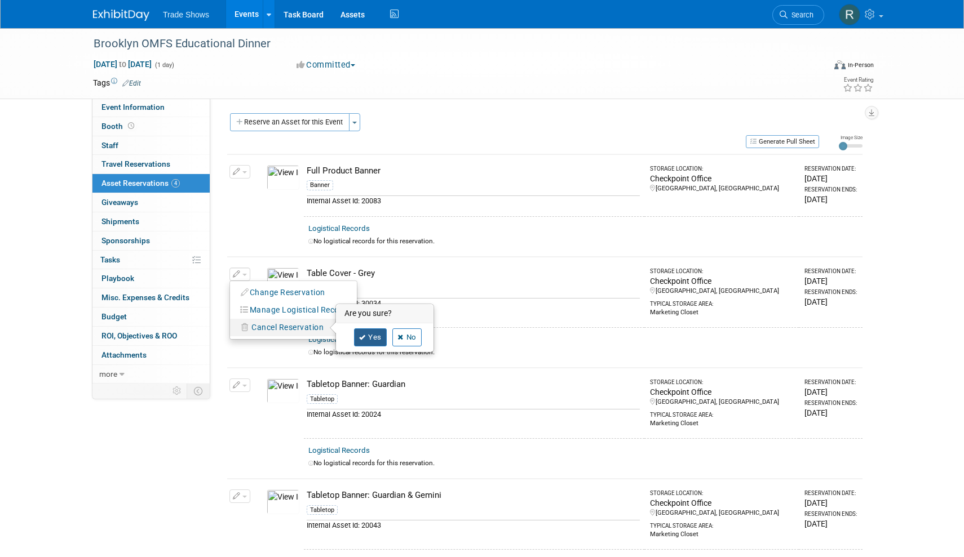
click at [371, 334] on link "Yes" at bounding box center [370, 338] width 33 height 18
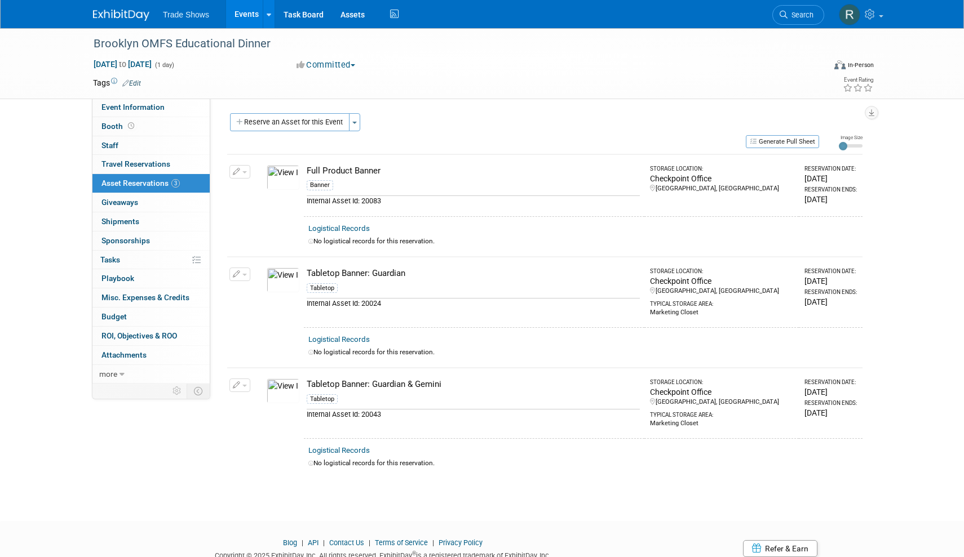
click at [240, 271] on button "button" at bounding box center [239, 275] width 21 height 14
click at [271, 323] on span "Cancel Reservation" at bounding box center [287, 327] width 72 height 9
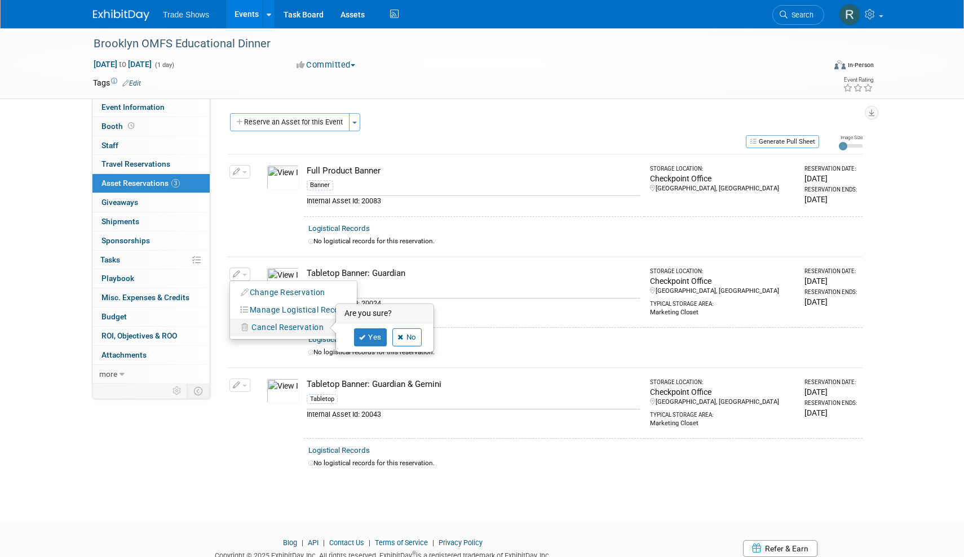
click at [352, 338] on div "Yes No" at bounding box center [384, 338] width 73 height 18
drag, startPoint x: 366, startPoint y: 337, endPoint x: 358, endPoint y: 335, distance: 8.0
click at [366, 337] on link "Yes" at bounding box center [370, 338] width 33 height 18
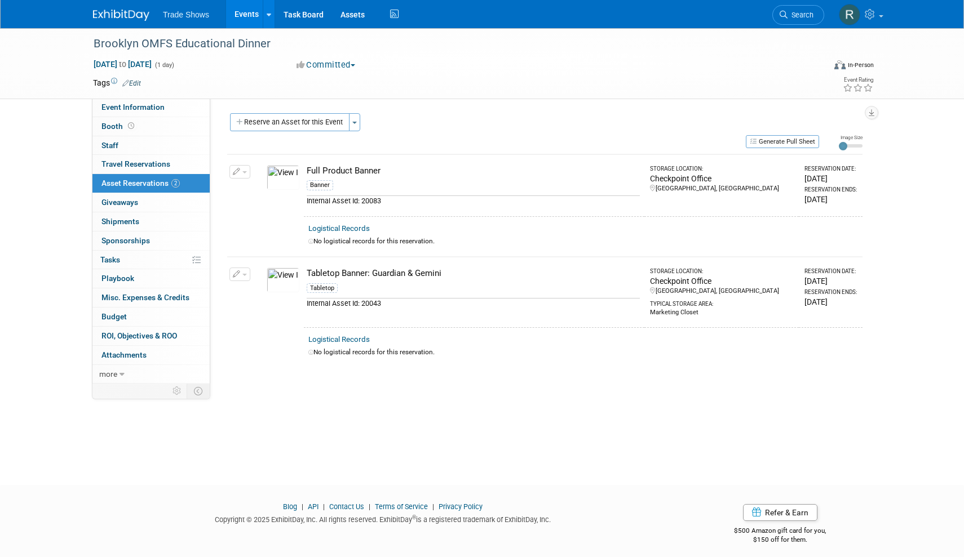
click at [236, 274] on icon "button" at bounding box center [237, 274] width 8 height 7
click at [277, 320] on button "Cancel Reservation" at bounding box center [283, 327] width 94 height 15
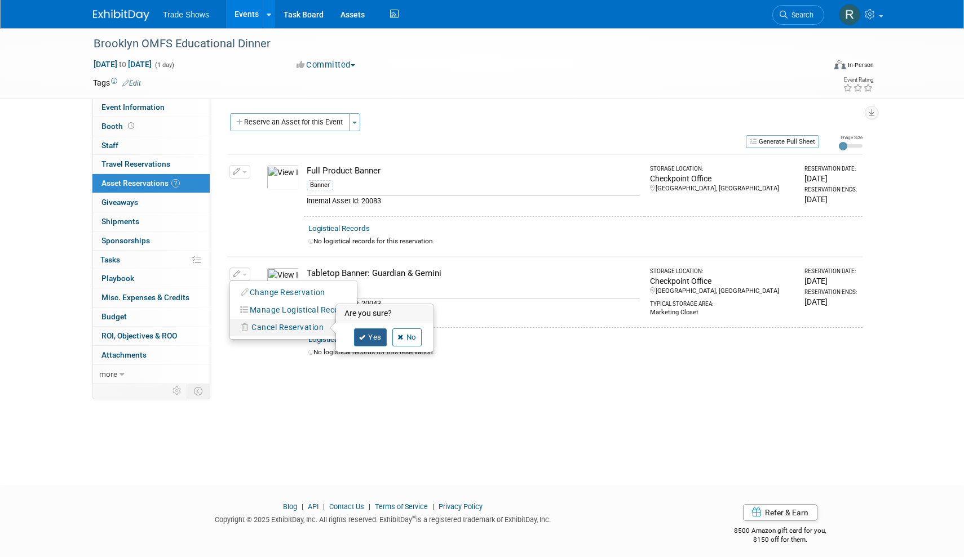
click at [357, 330] on link "Yes" at bounding box center [370, 338] width 33 height 18
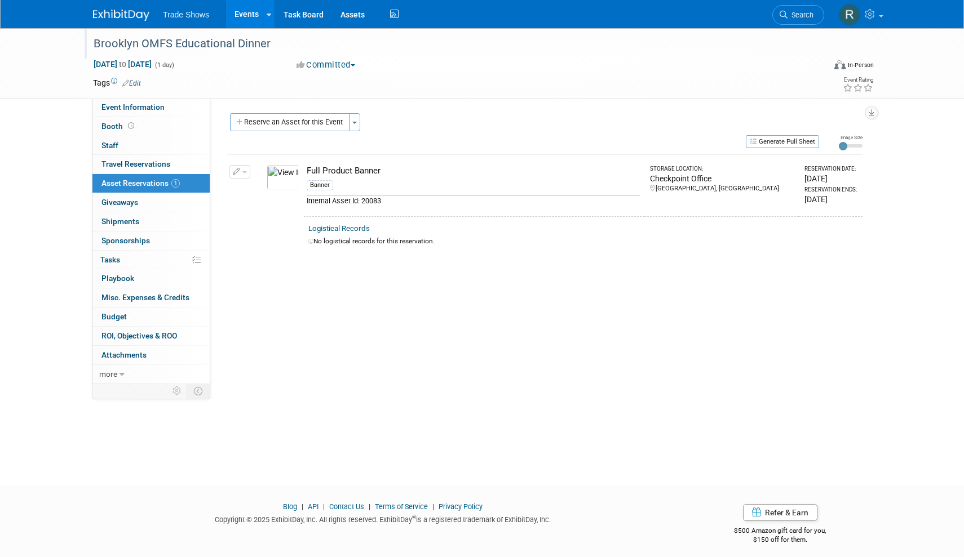
click at [654, 42] on div "Brooklyn OMFS Educational Dinner" at bounding box center [449, 44] width 718 height 20
